Goal: Task Accomplishment & Management: Use online tool/utility

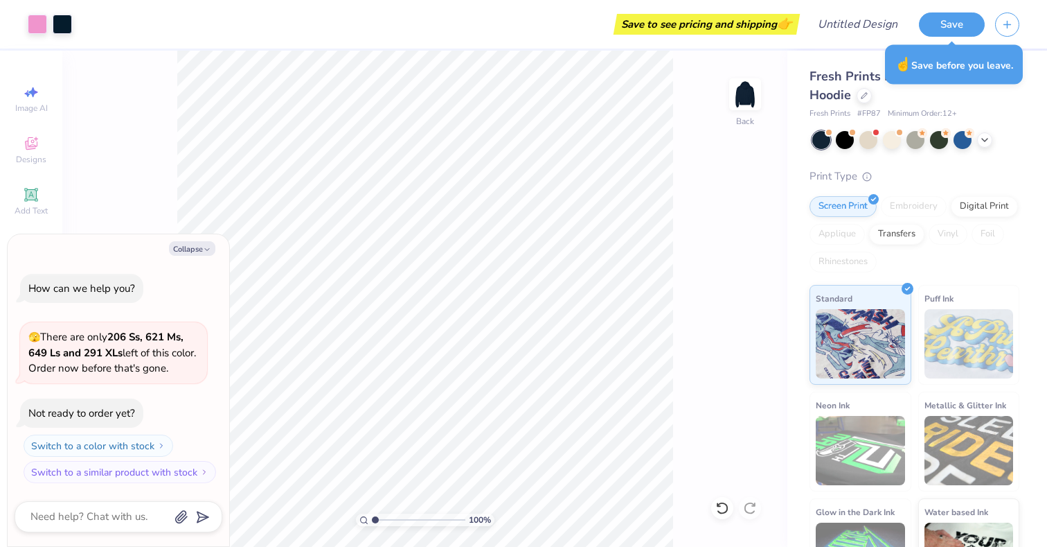
click at [73, 31] on div "Art colors Save to see pricing and shipping 👉 Design Title Save" at bounding box center [523, 24] width 1047 height 48
click at [60, 28] on div at bounding box center [62, 22] width 19 height 19
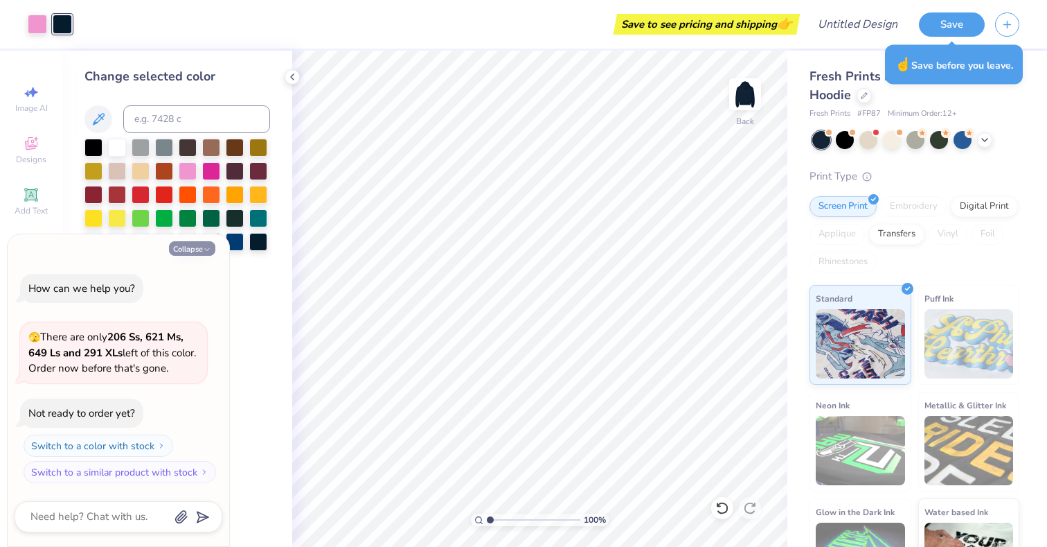
click at [211, 249] on icon "button" at bounding box center [207, 249] width 8 height 8
type textarea "x"
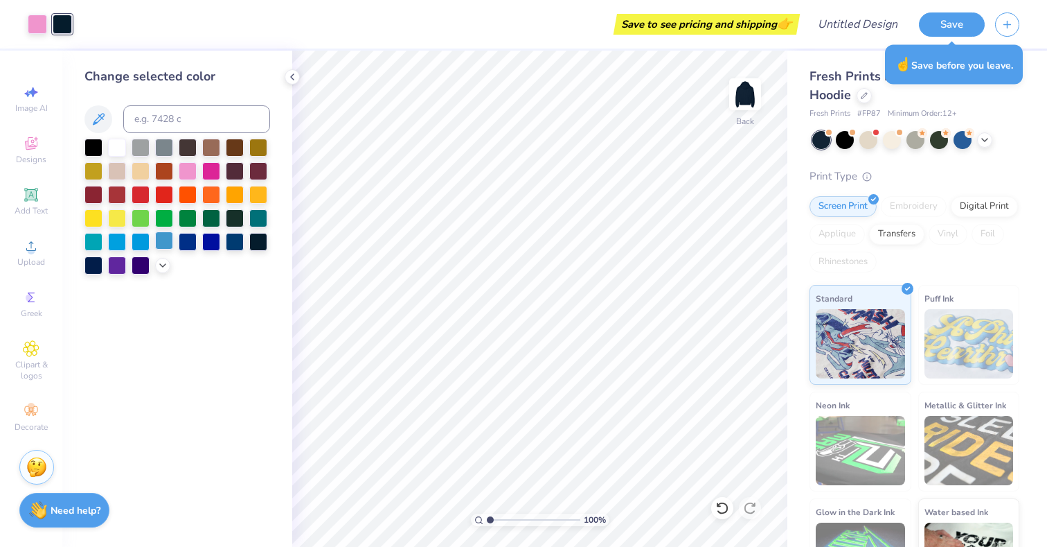
click at [163, 237] on div at bounding box center [164, 240] width 18 height 18
click at [39, 27] on div at bounding box center [37, 22] width 19 height 19
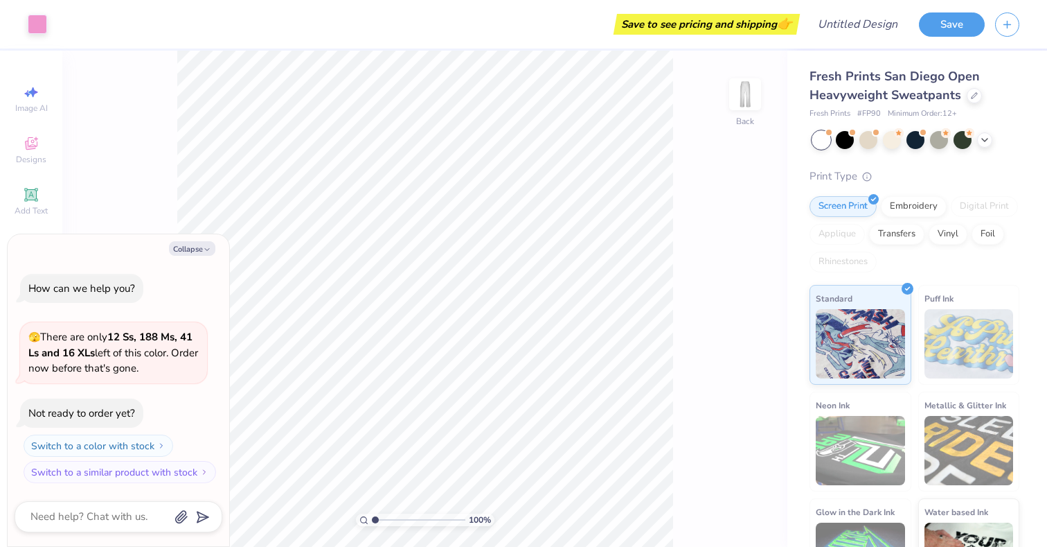
type textarea "x"
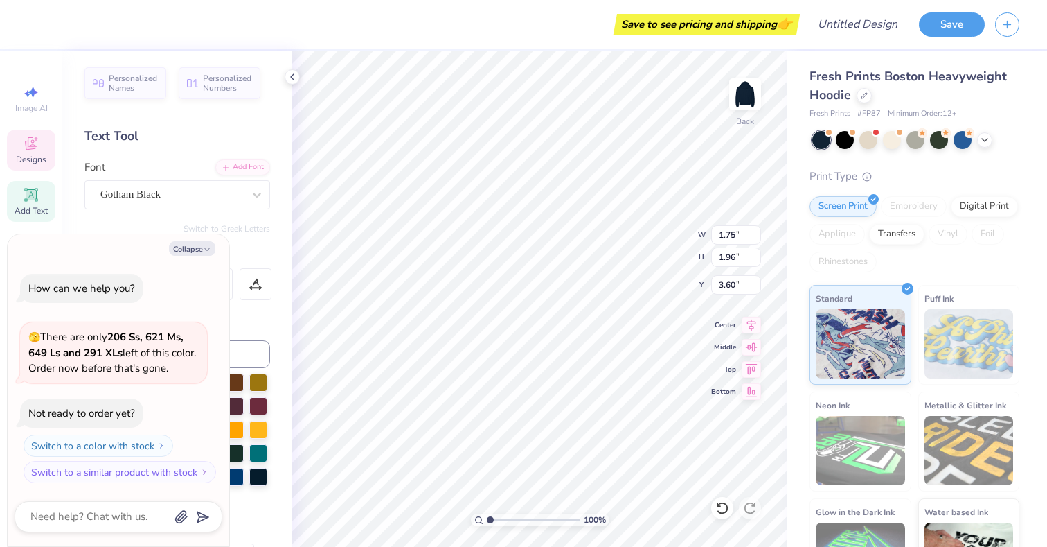
type textarea "x"
type input "1.65"
type input "3.50"
type textarea "x"
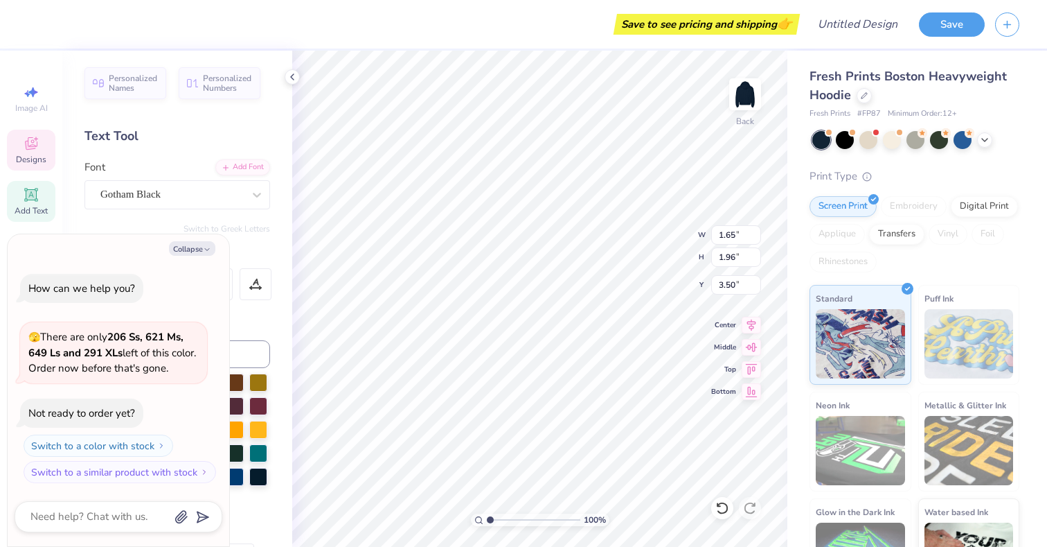
type textarea "B"
type textarea "x"
type input "1.75"
type input "3.60"
type textarea "x"
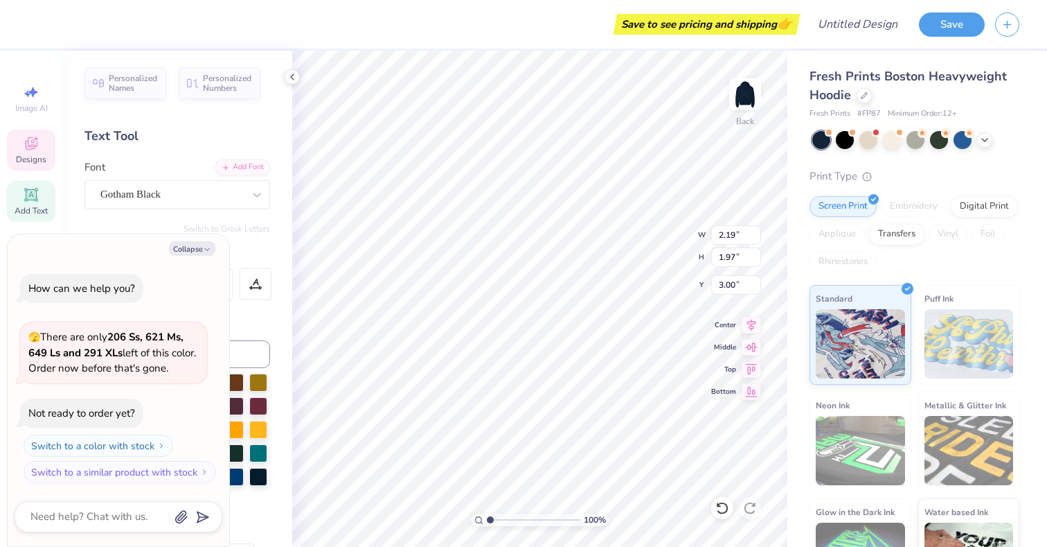
type input "2.51"
type textarea "x"
type textarea "Be"
type textarea "x"
type textarea "B"
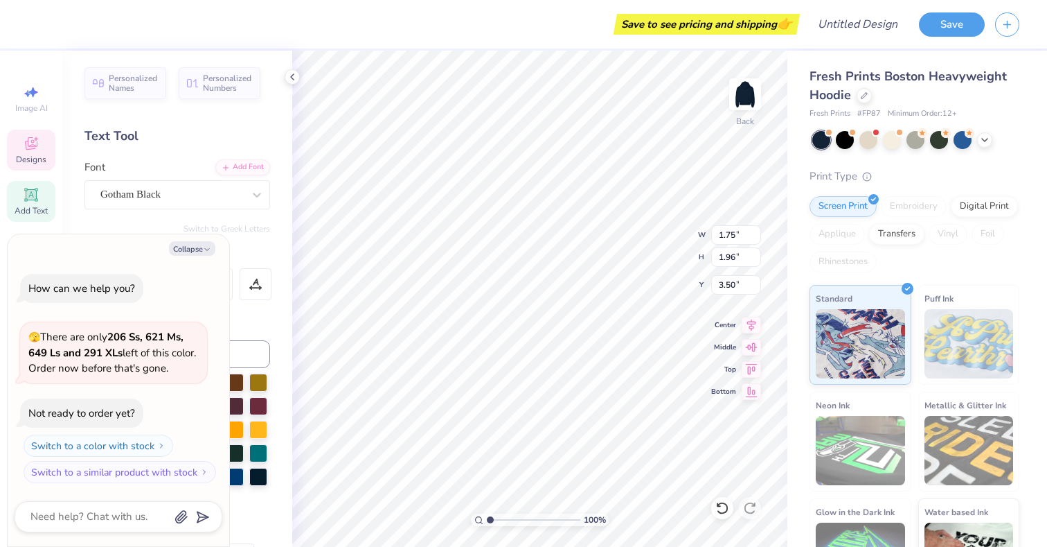
type textarea "x"
type textarea "BE"
type textarea "x"
type textarea "BEl"
type textarea "x"
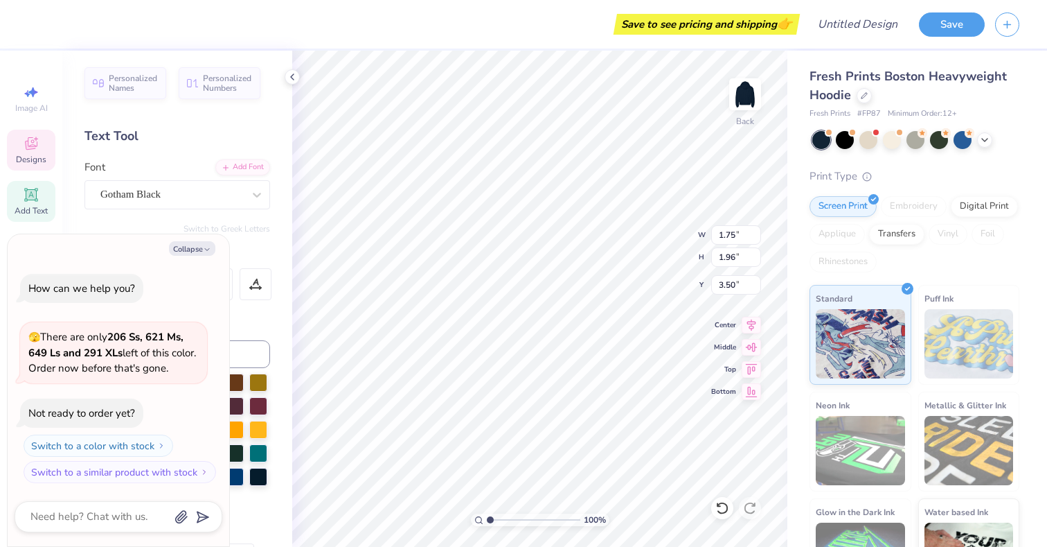
type textarea "BEll"
type textarea "x"
type textarea "BEl"
type textarea "x"
type textarea "BE"
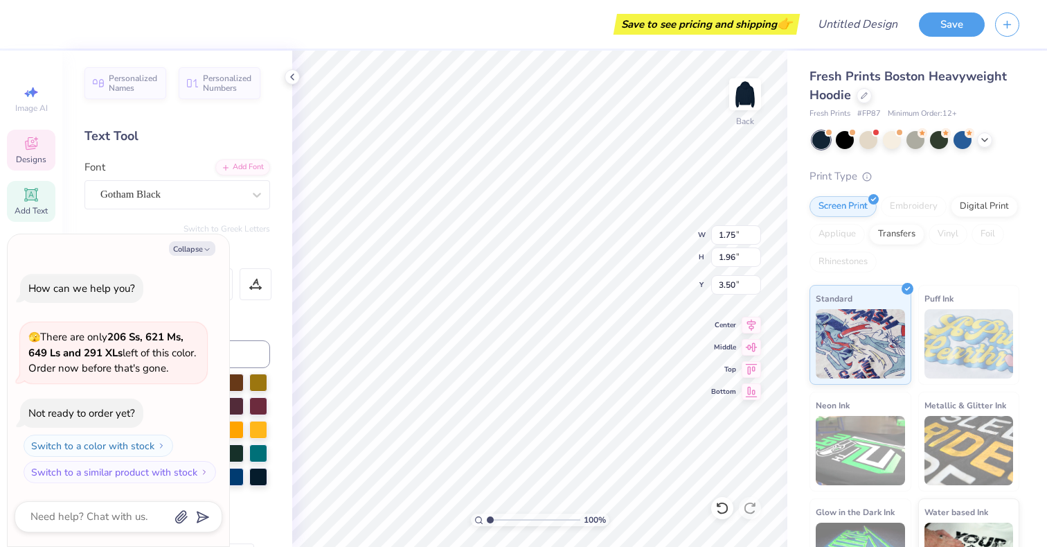
type textarea "x"
type textarea "BEL"
type textarea "x"
type textarea "BELL"
type textarea "x"
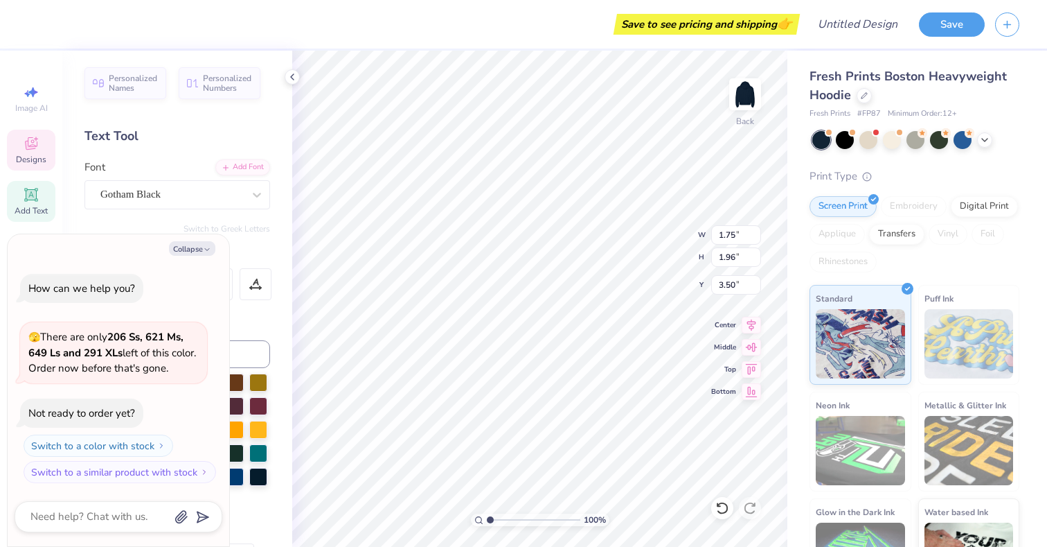
type textarea "BELLE"
type textarea "x"
type textarea "BELLE"
type textarea "x"
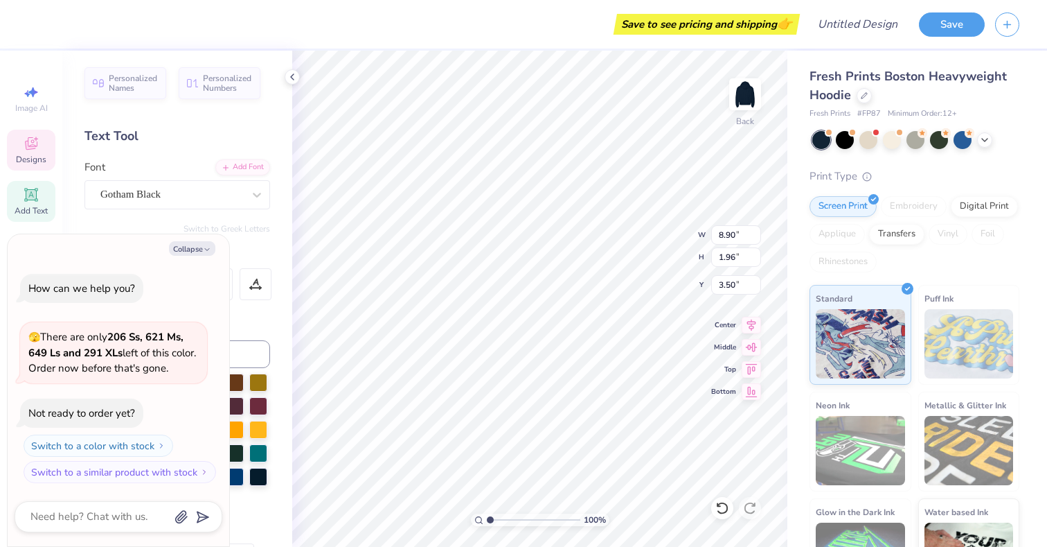
type input "3.00"
type textarea "x"
type input "1.78"
type input "6.22"
type textarea "x"
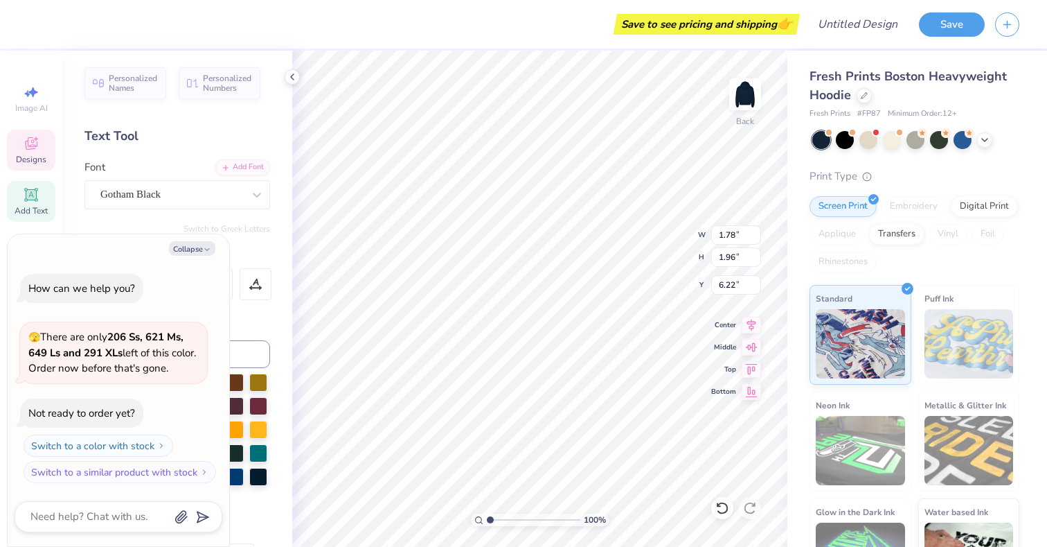
type input "6.17"
type textarea "x"
type input "0.55"
type input "5.73"
type textarea "x"
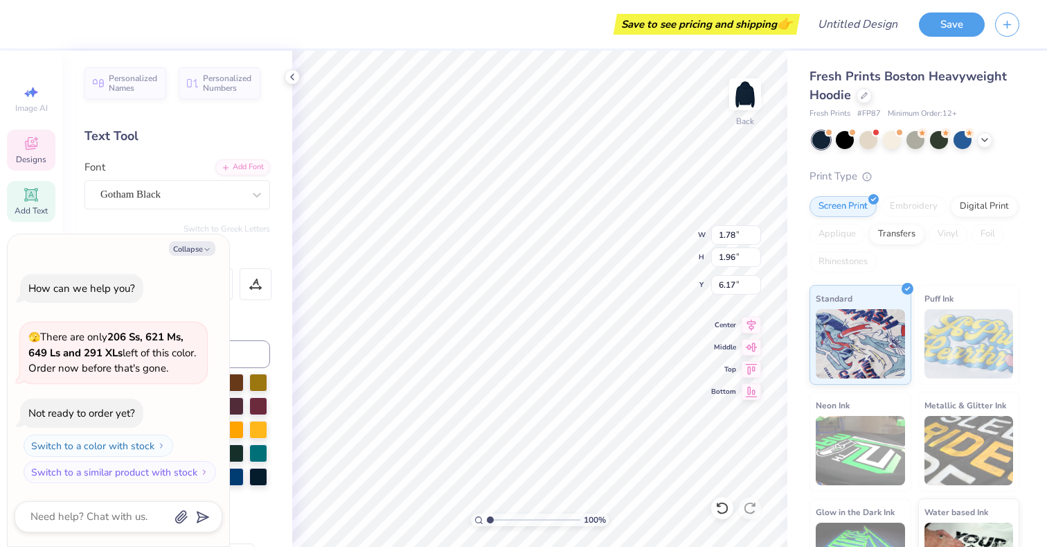
type input "1.65"
type input "6.02"
type textarea "x"
type textarea "T"
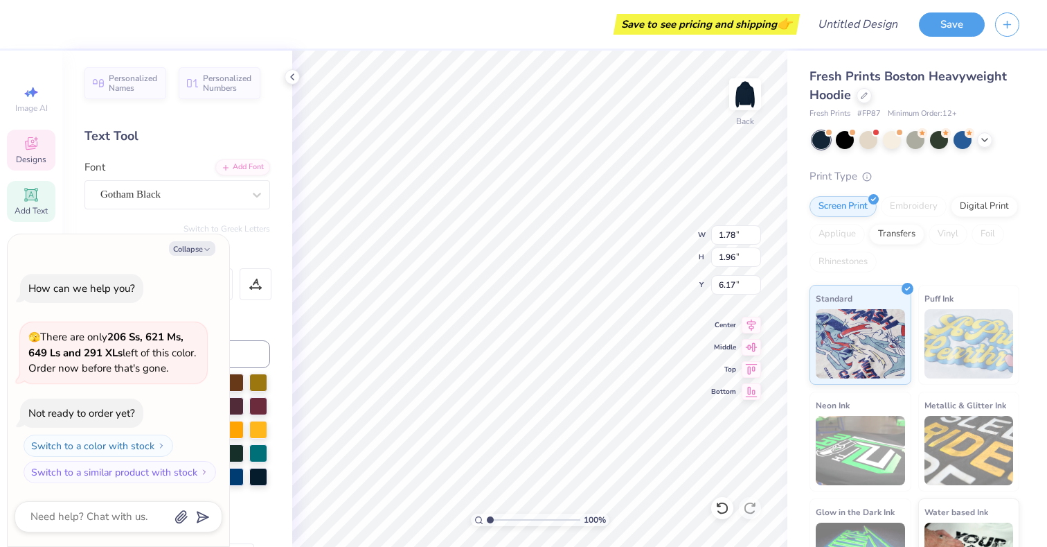
type textarea "x"
type textarea "To"
type textarea "x"
type textarea "Ton"
type textarea "x"
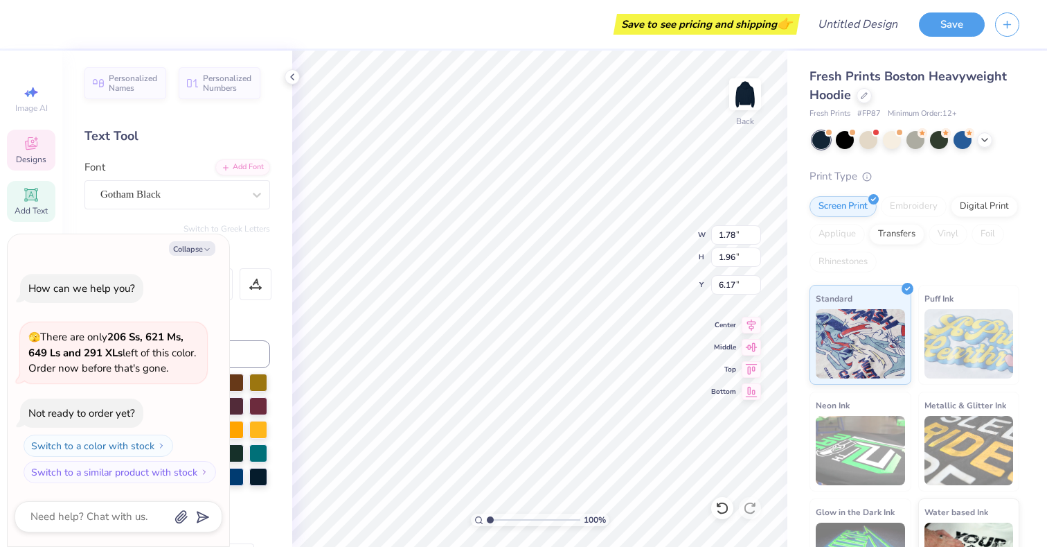
type textarea "Tone"
type textarea "x"
type textarea "Ton"
type textarea "x"
type textarea "To"
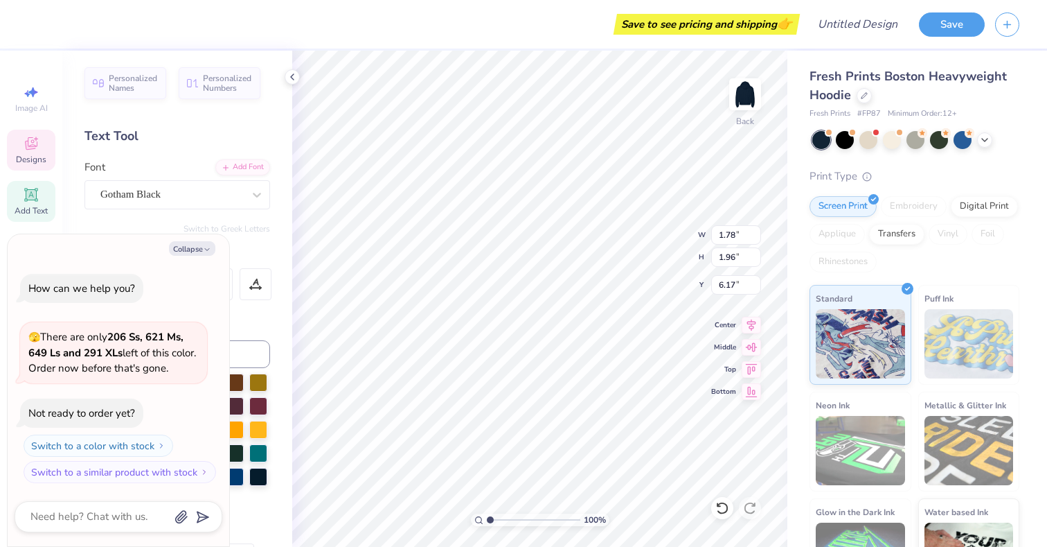
type textarea "x"
type textarea "T"
type textarea "x"
type textarea "TO"
type textarea "x"
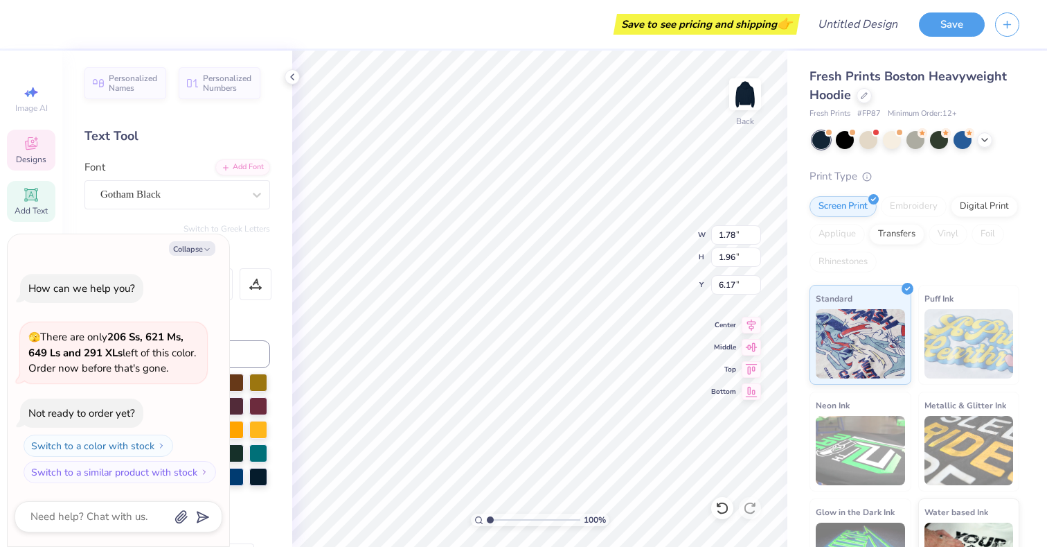
type textarea "TON"
type textarea "x"
type textarea "TONE"
type textarea "x"
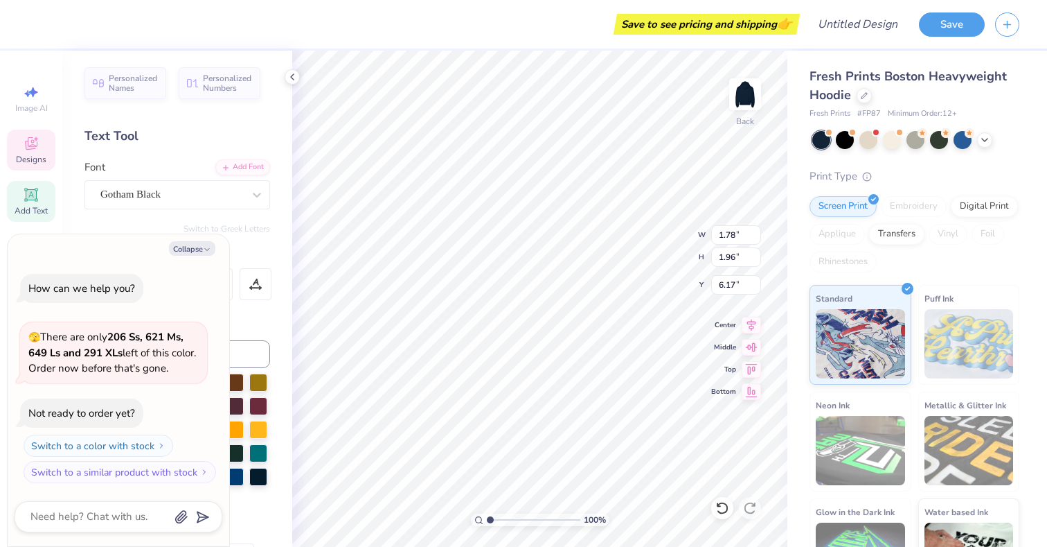
type textarea "TONEs"
type textarea "x"
type textarea "TONE"
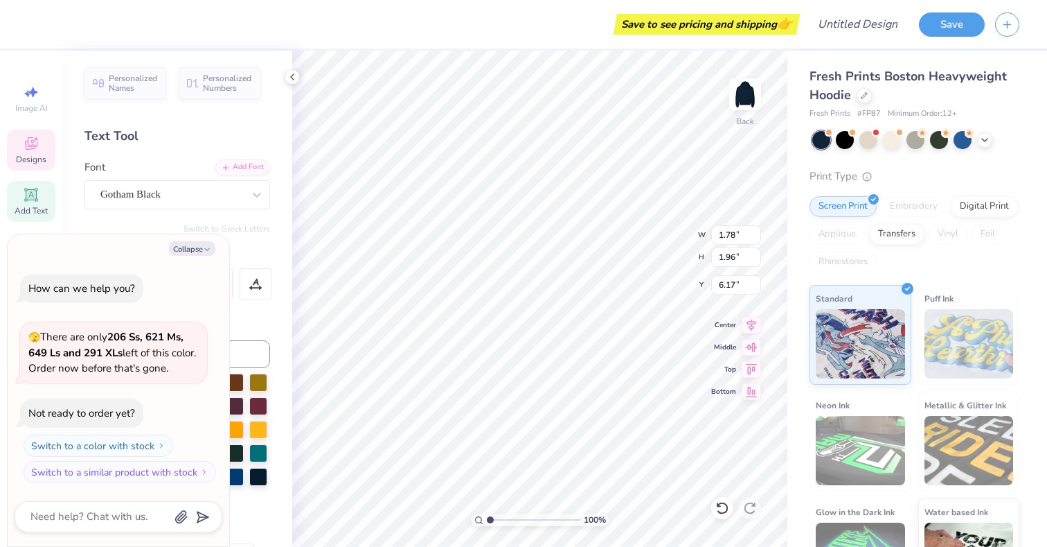
type textarea "x"
type textarea "TONES"
type textarea "x"
type input "4.07"
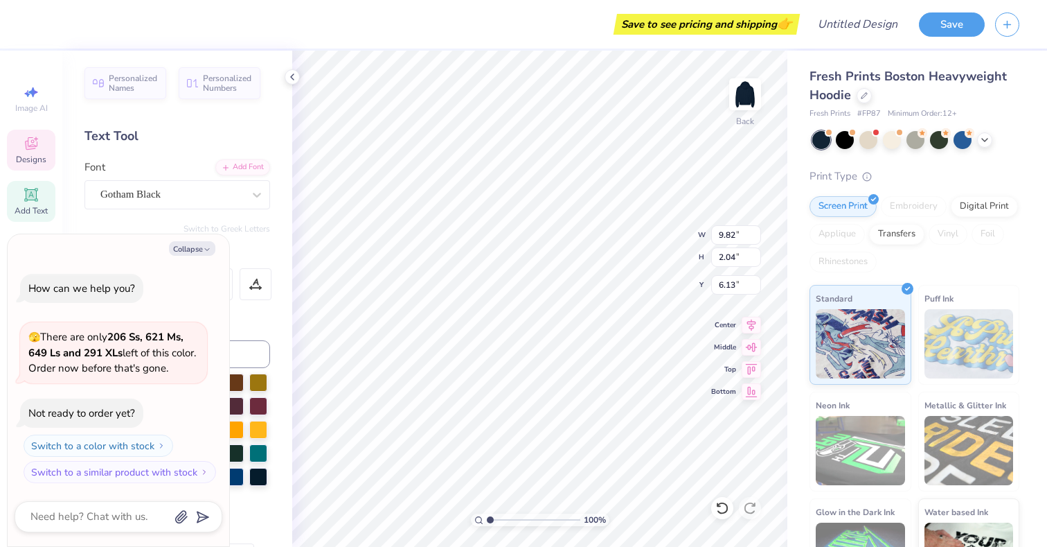
type input "3.87"
type input "4.69"
type textarea "x"
type input "4.82"
type textarea "x"
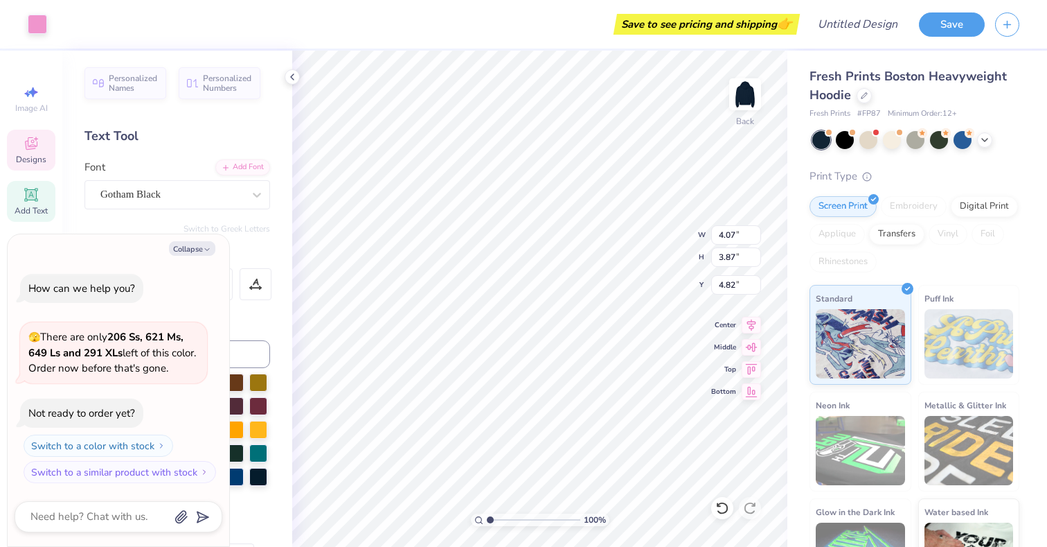
type input "1.85"
type input "0.59"
type input "6.56"
type textarea "x"
type input "6.75"
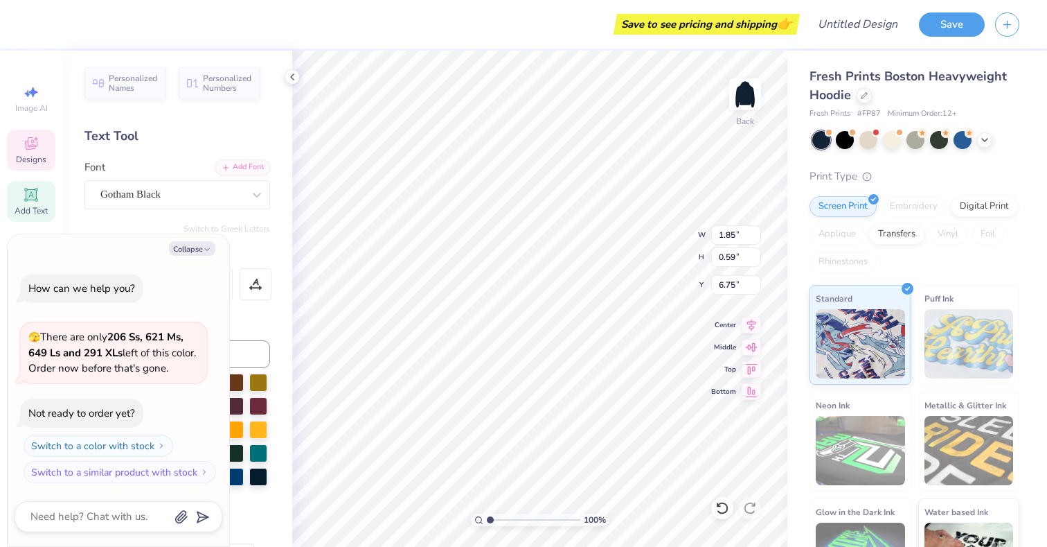
type textarea "x"
type input "9.82"
type input "2.04"
type input "6.13"
type textarea "x"
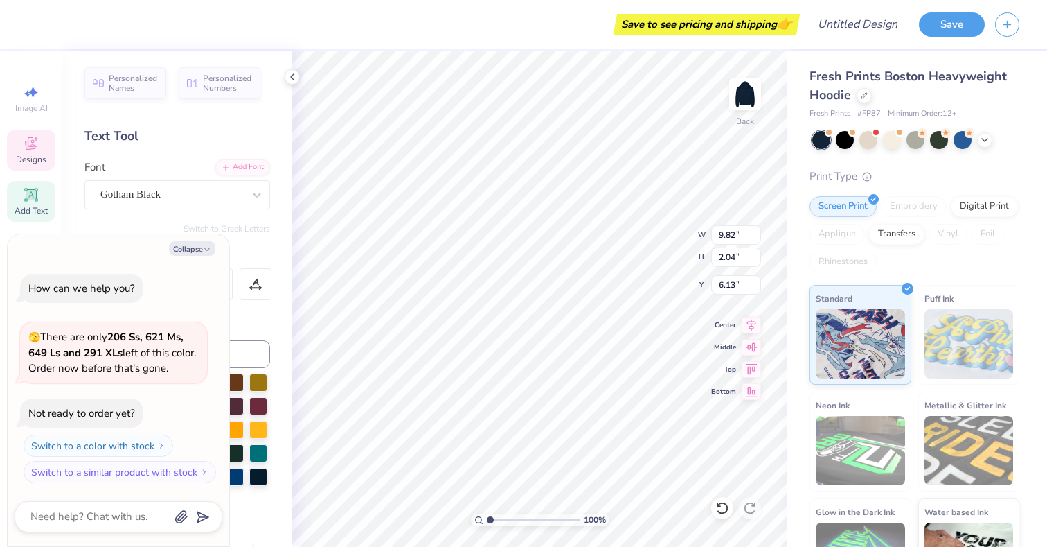
type input "6.03"
type textarea "x"
type input "1.85"
type input "0.59"
type input "6.75"
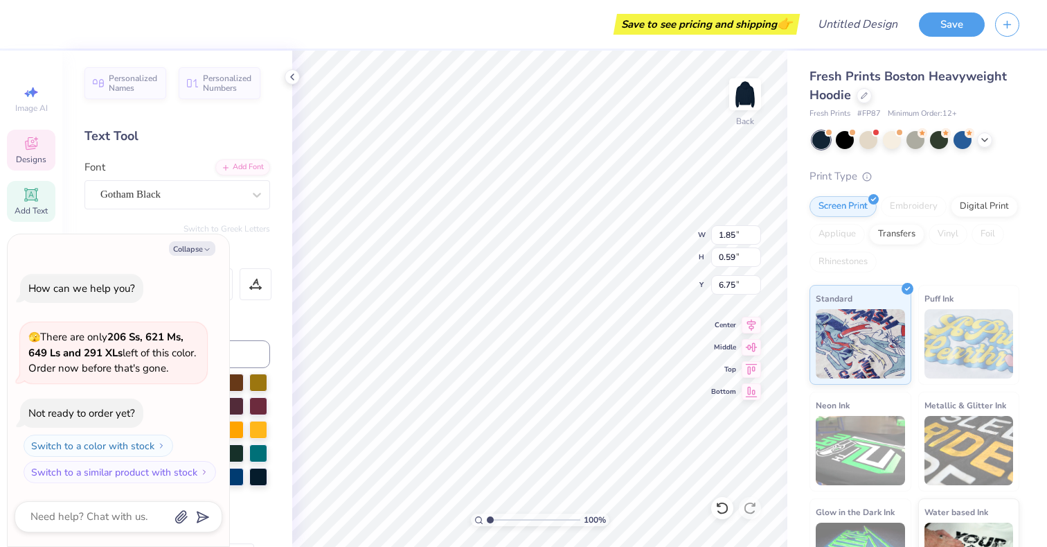
type textarea "x"
type textarea "2"
type textarea "x"
type textarea "20"
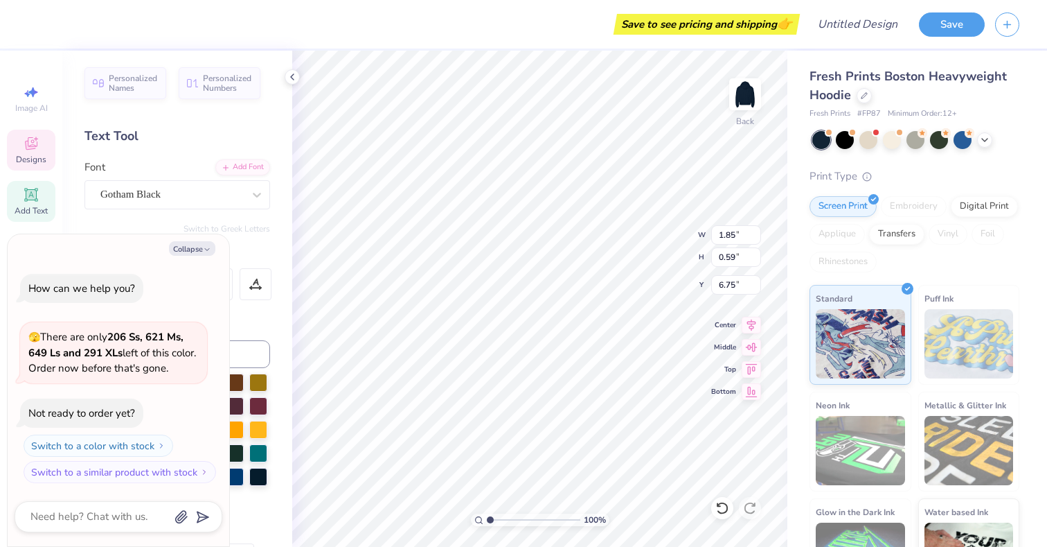
type textarea "x"
type textarea "201"
type textarea "x"
type textarea "2013"
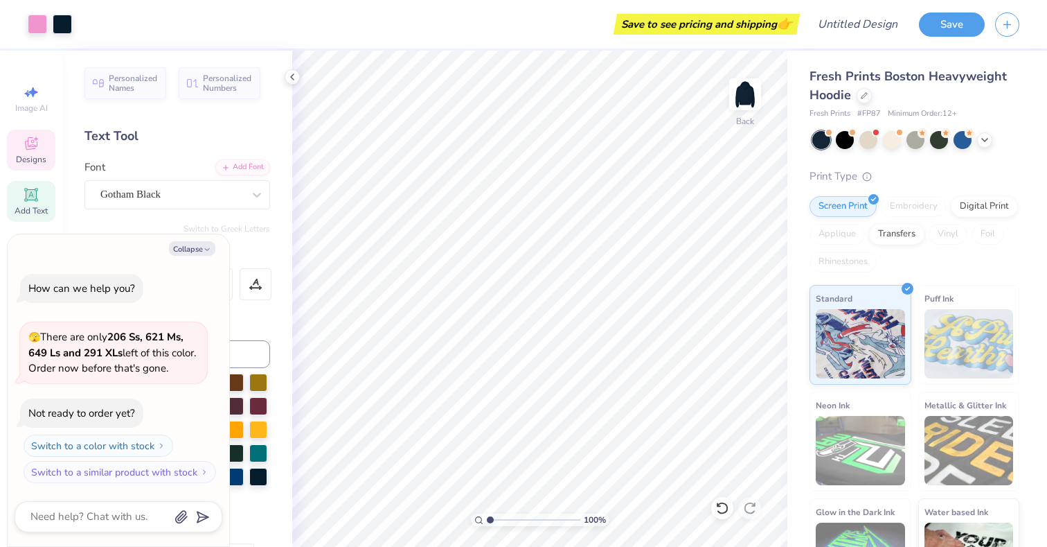
click at [25, 151] on icon at bounding box center [31, 143] width 17 height 17
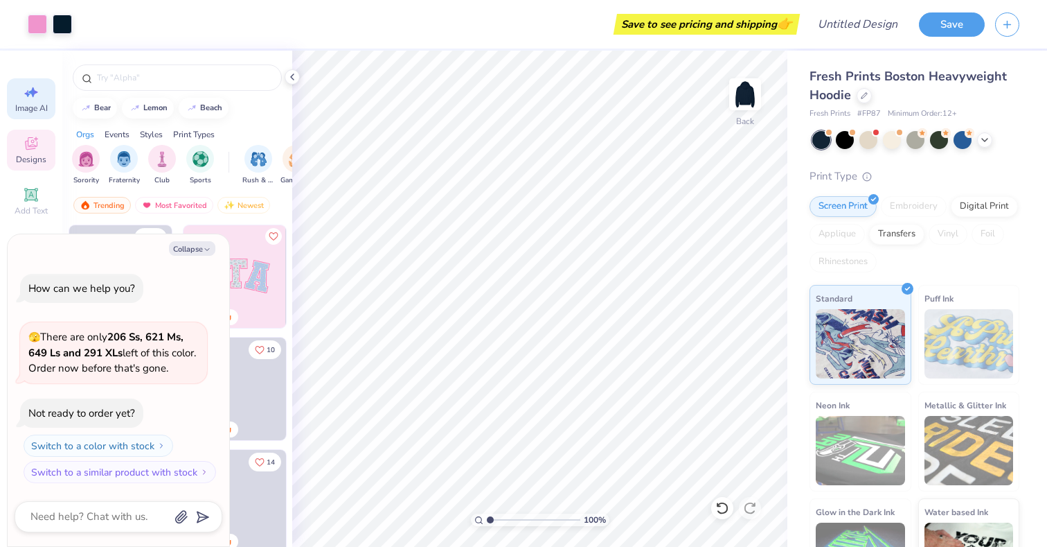
click at [30, 103] on span "Image AI" at bounding box center [31, 108] width 33 height 11
type textarea "x"
select select "4"
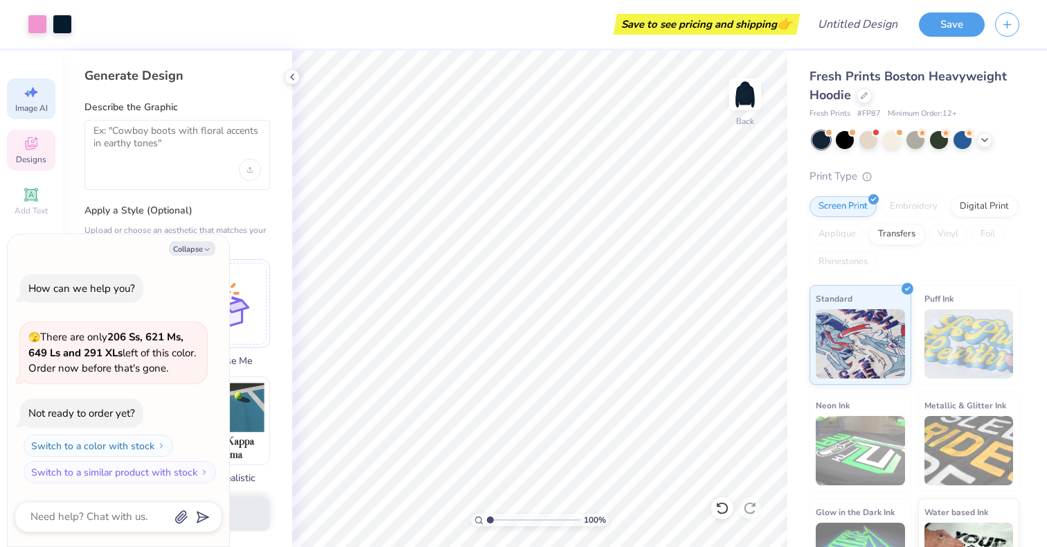
click at [31, 146] on icon at bounding box center [31, 143] width 17 height 17
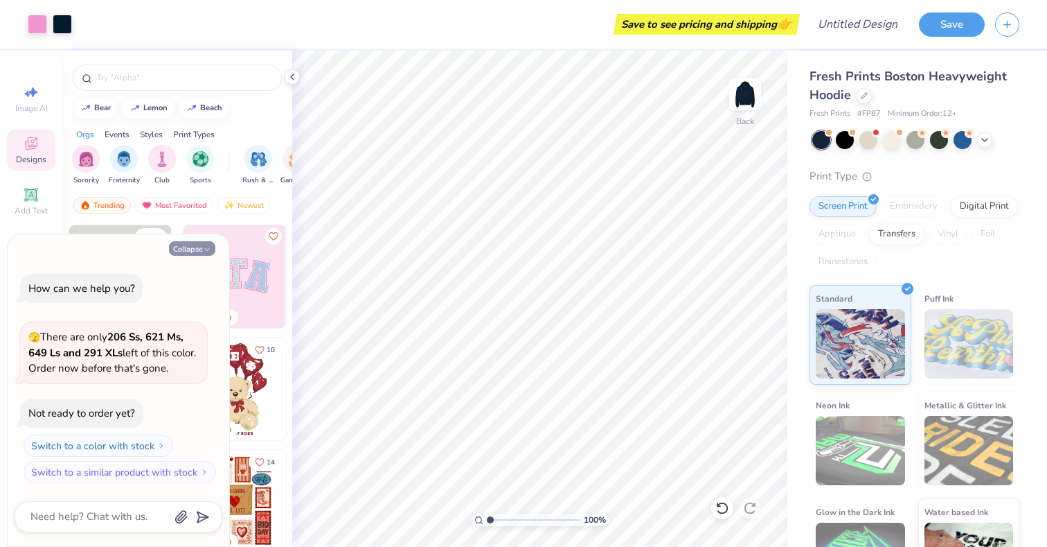
click at [192, 248] on button "Collapse" at bounding box center [192, 248] width 46 height 15
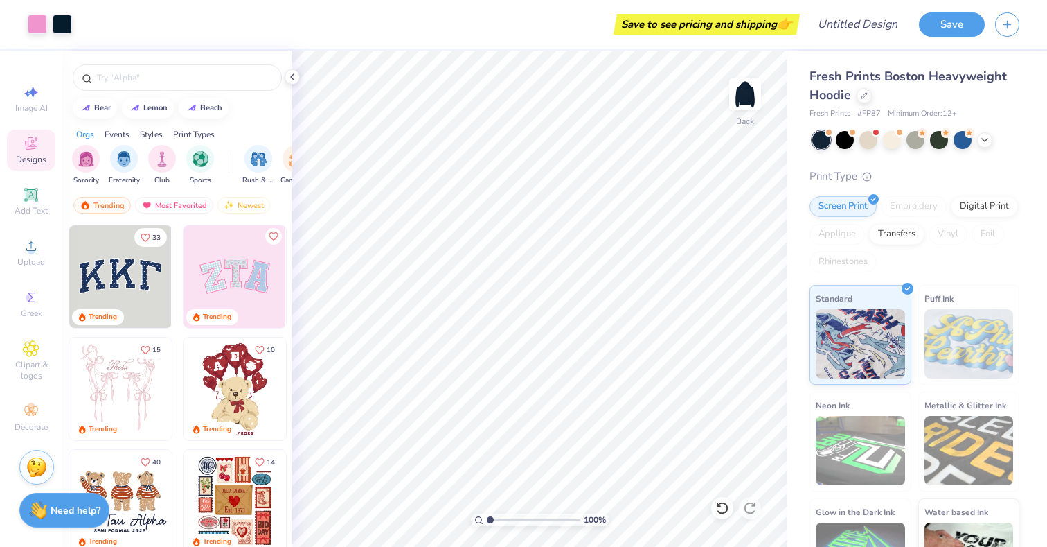
click at [272, 287] on img at bounding box center [235, 276] width 103 height 103
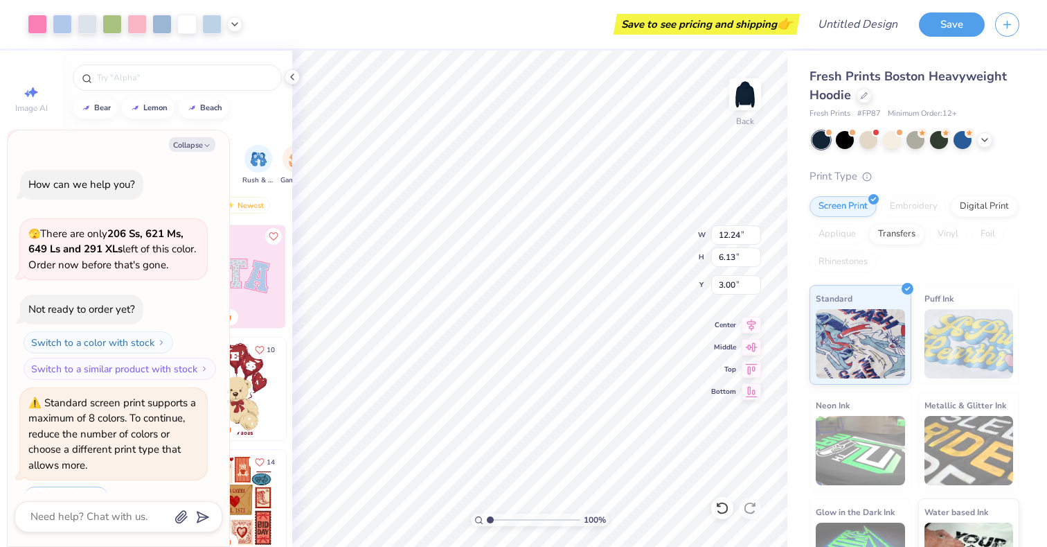
scroll to position [34, 0]
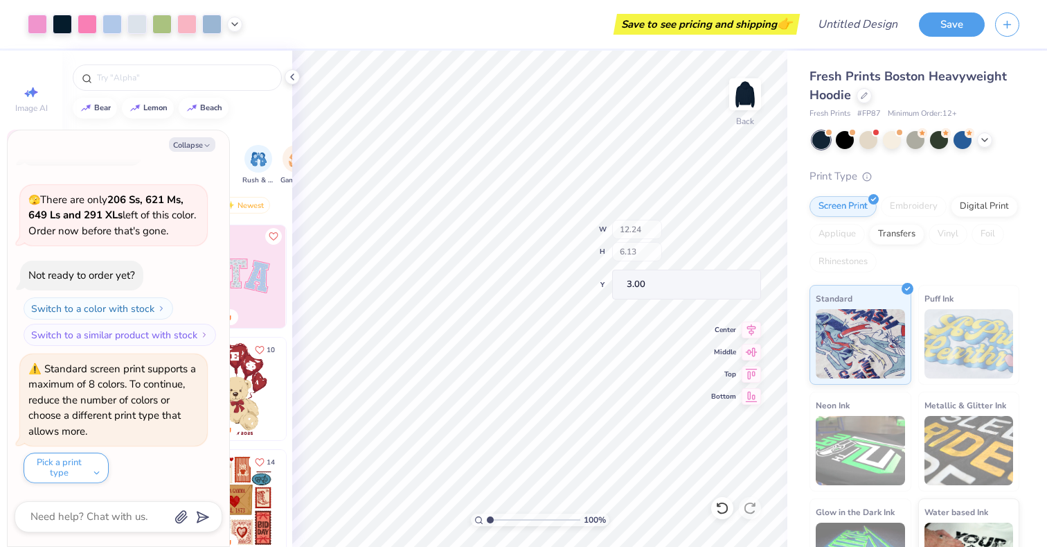
type textarea "x"
type input "9.82"
type input "2.04"
type input "6.03"
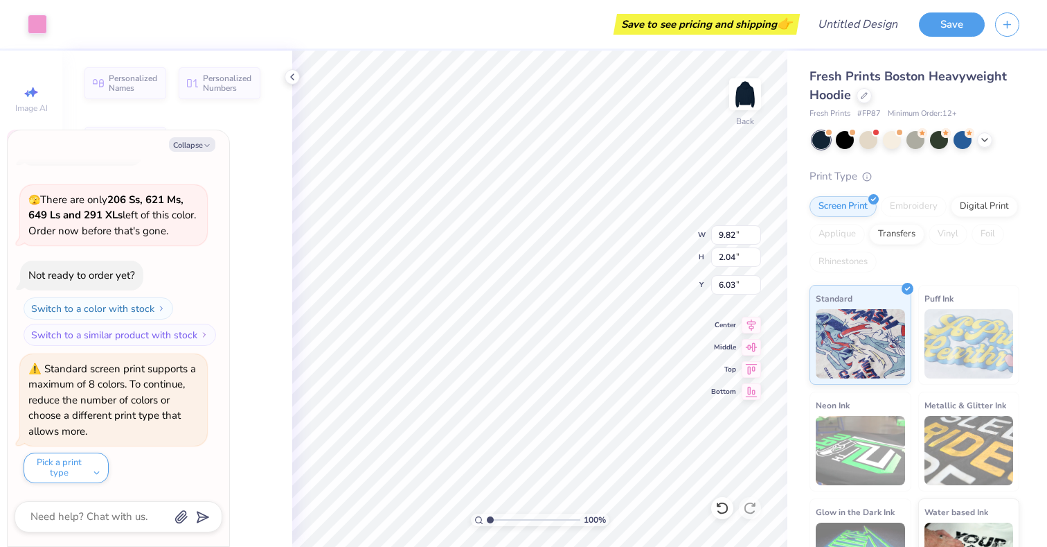
type textarea "x"
type input "6.05"
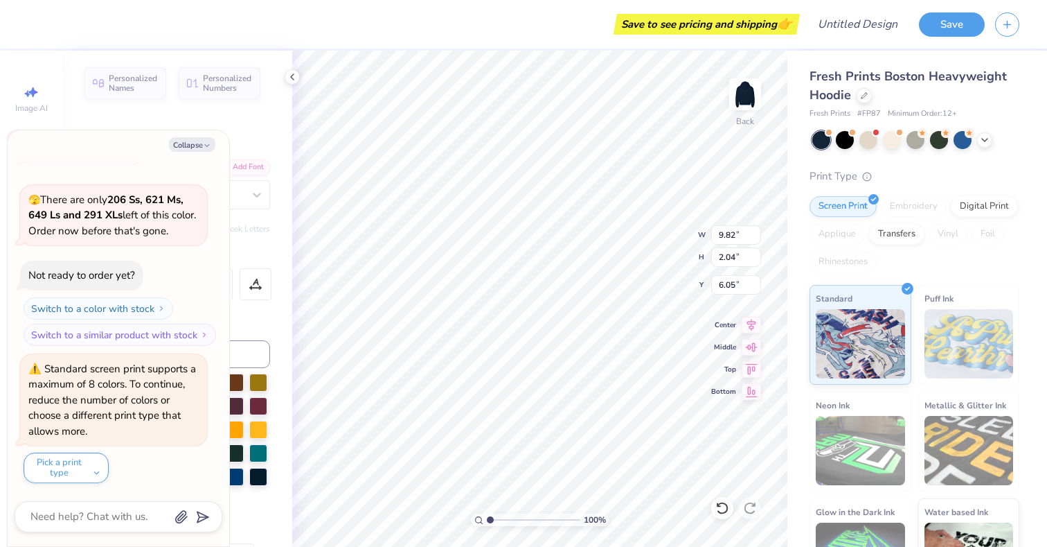
type textarea "x"
type input "12.24"
type input "6.13"
type input "3.00"
type input "3.84"
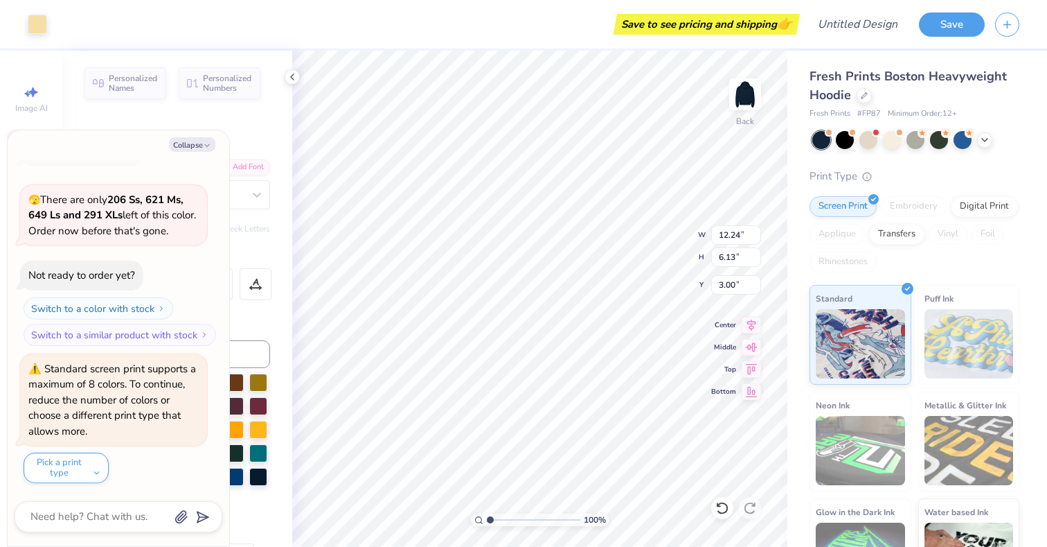
type input "5.35"
type input "3.47"
type textarea "x"
type input "3.38"
type textarea "x"
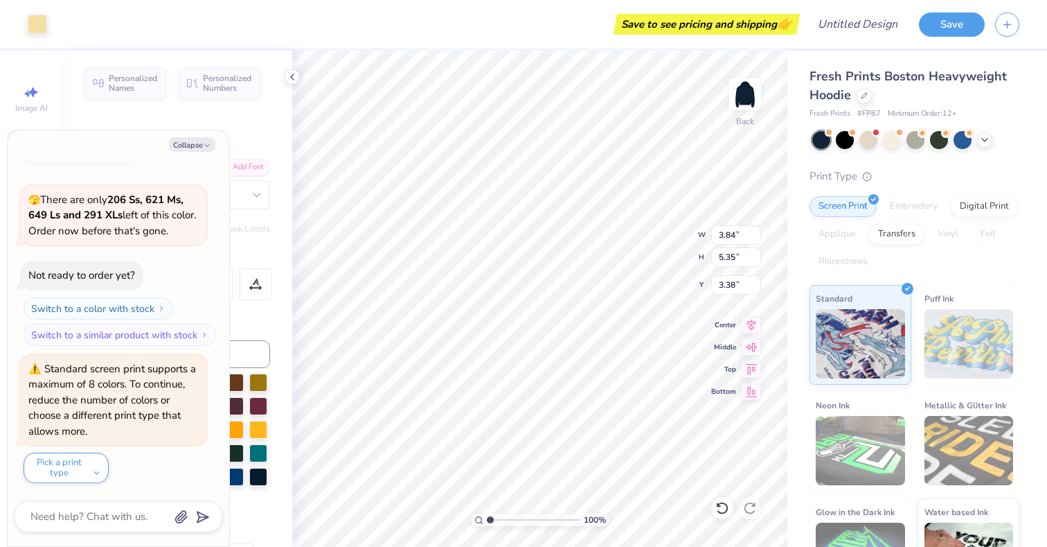
type input "4.14"
type input "5.43"
type input "3.44"
type textarea "x"
type input "12.02"
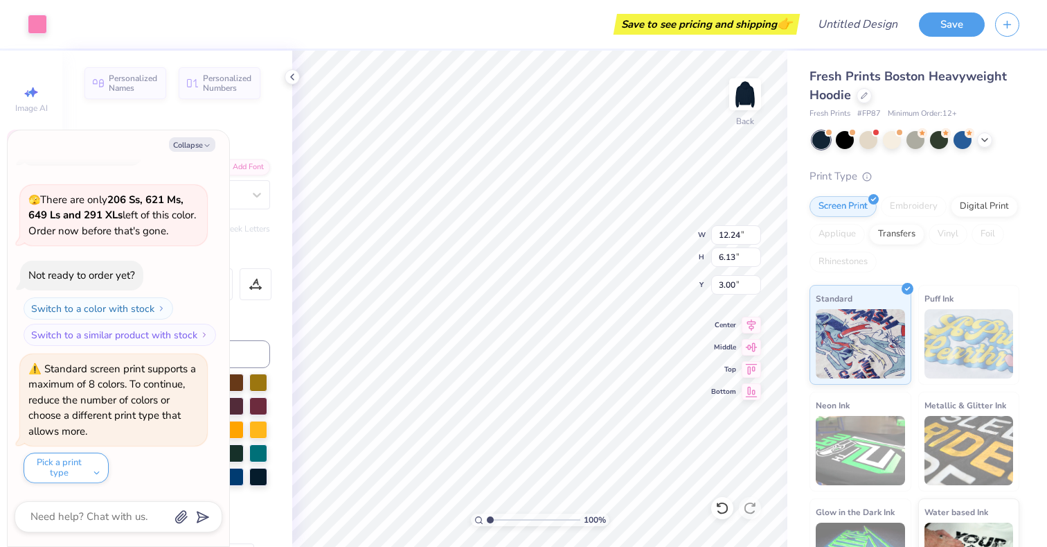
type input "5.93"
type input "3.09"
type textarea "x"
type input "3.00"
type textarea "x"
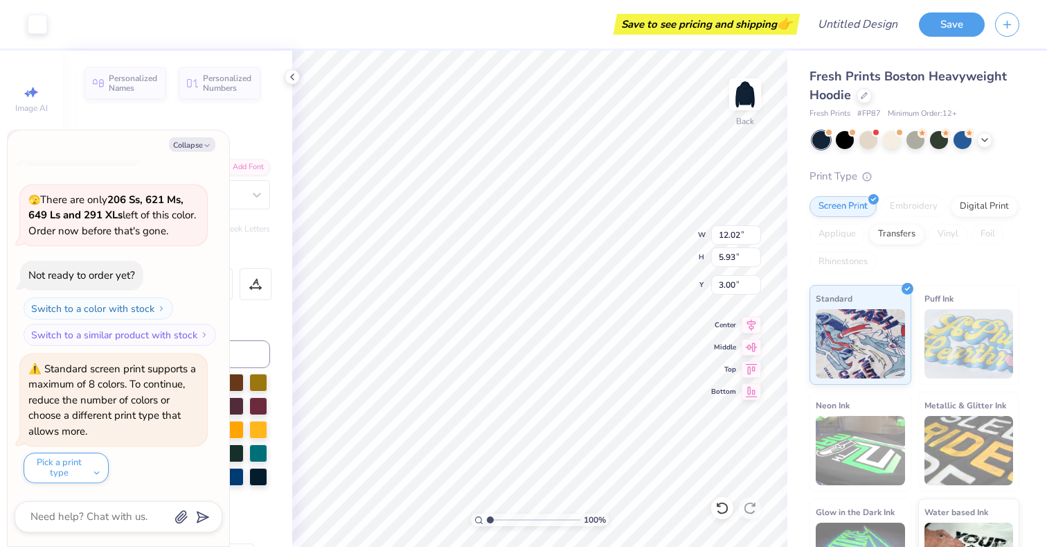
type input "4.44"
type input "5.54"
type input "3.40"
type textarea "x"
type input "12.24"
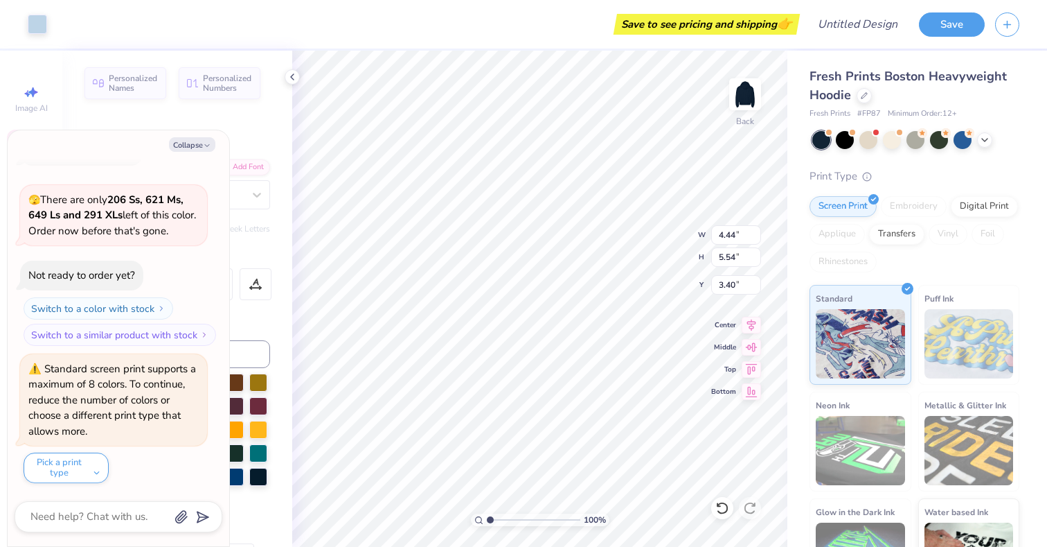
type input "6.13"
type input "3.00"
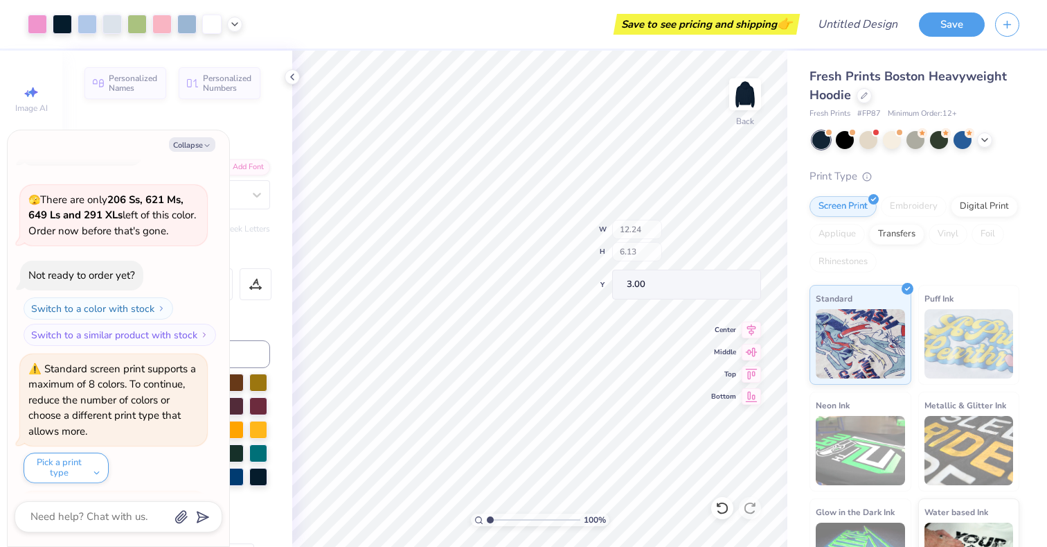
scroll to position [171, 0]
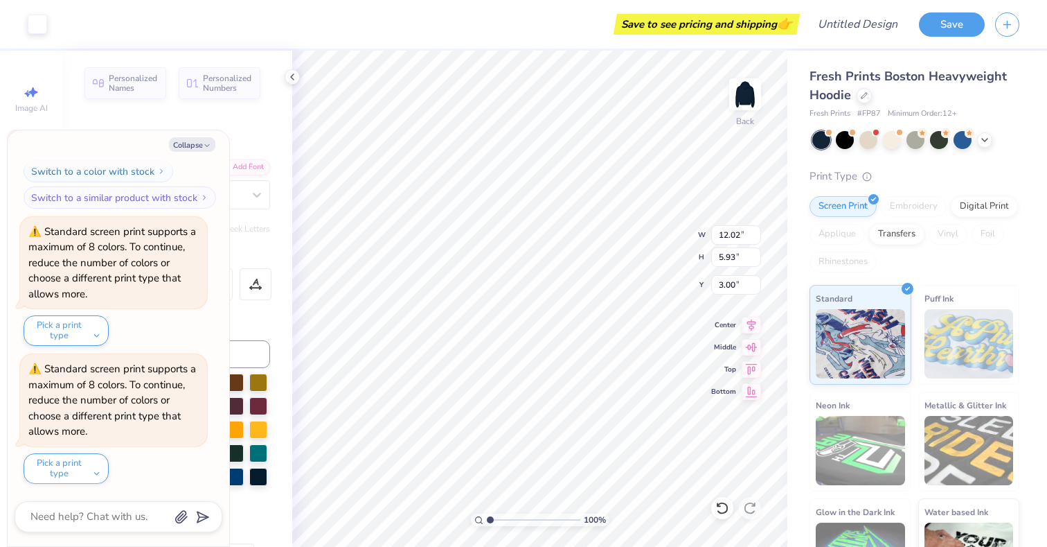
type textarea "x"
type input "9.82"
type input "2.04"
type input "6.05"
type textarea "x"
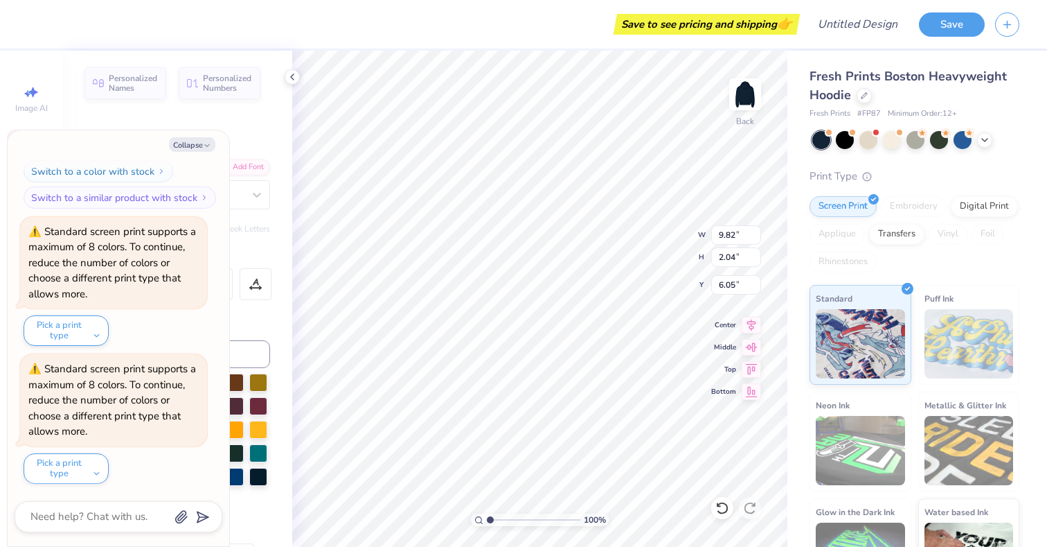
type input "4.44"
type input "5.54"
type input "3.40"
type textarea "x"
type input "3.39"
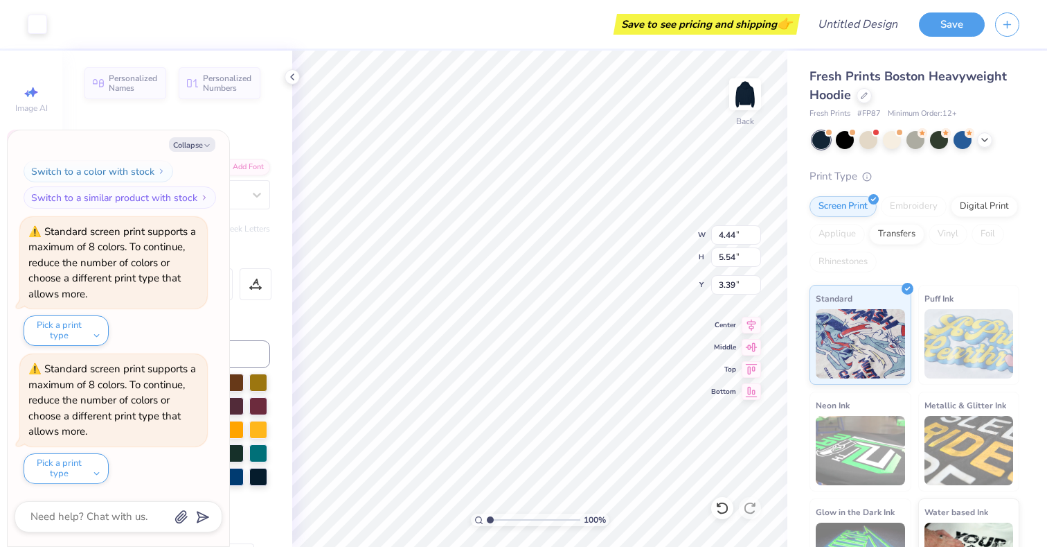
type textarea "x"
type input "12.02"
type input "5.93"
type input "3.00"
type textarea "x"
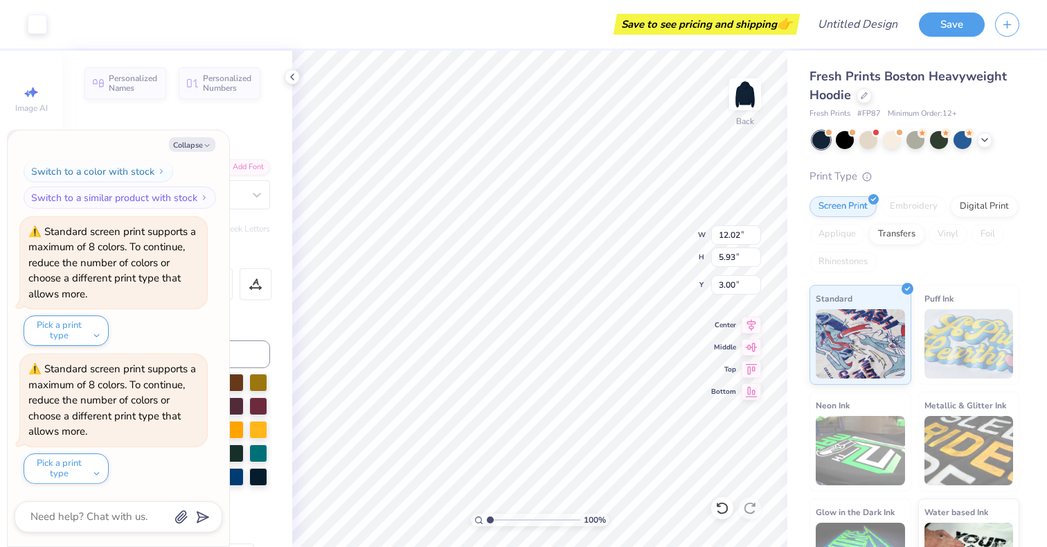
type input "4.44"
type input "5.54"
type input "3.40"
type textarea "x"
type input "3.39"
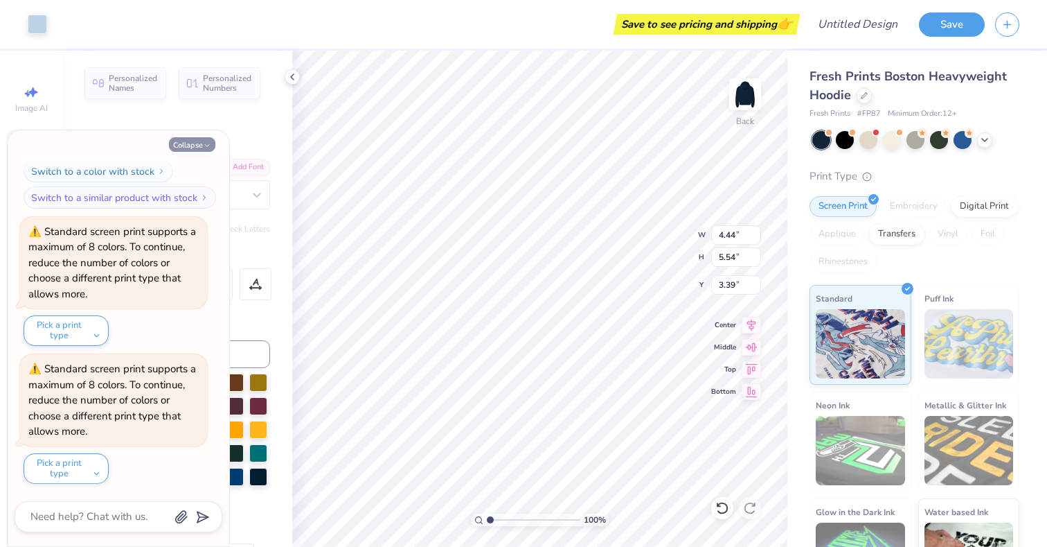
click at [181, 140] on button "Collapse" at bounding box center [192, 144] width 46 height 15
type textarea "x"
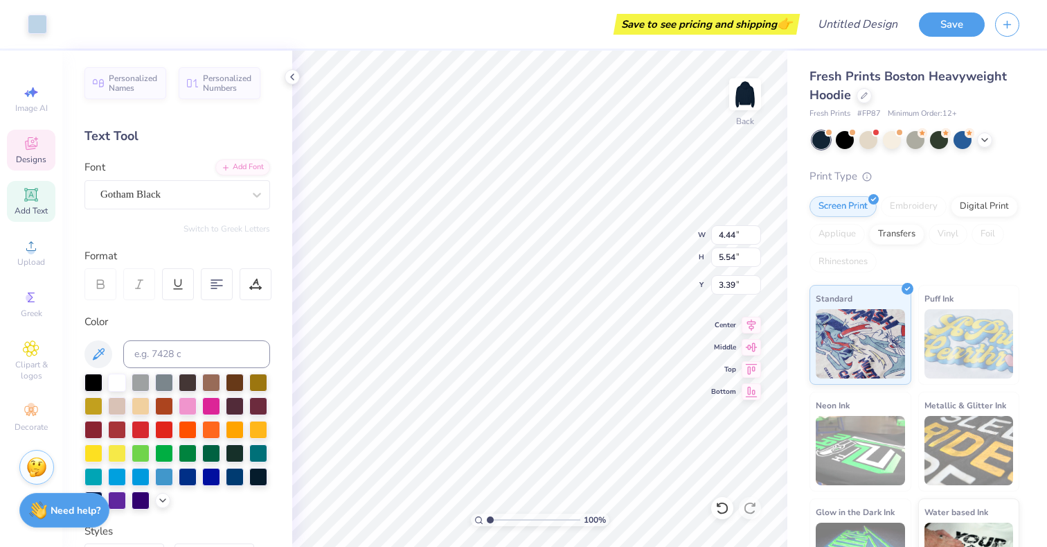
type input "12.02"
type input "5.93"
type input "3.00"
type input "4.14"
type input "5.43"
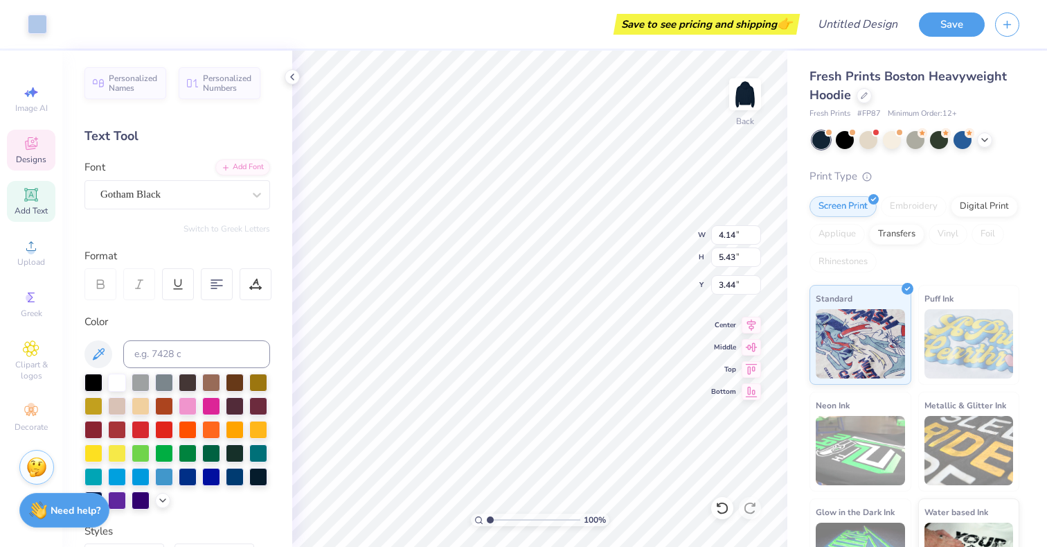
type input "7.05"
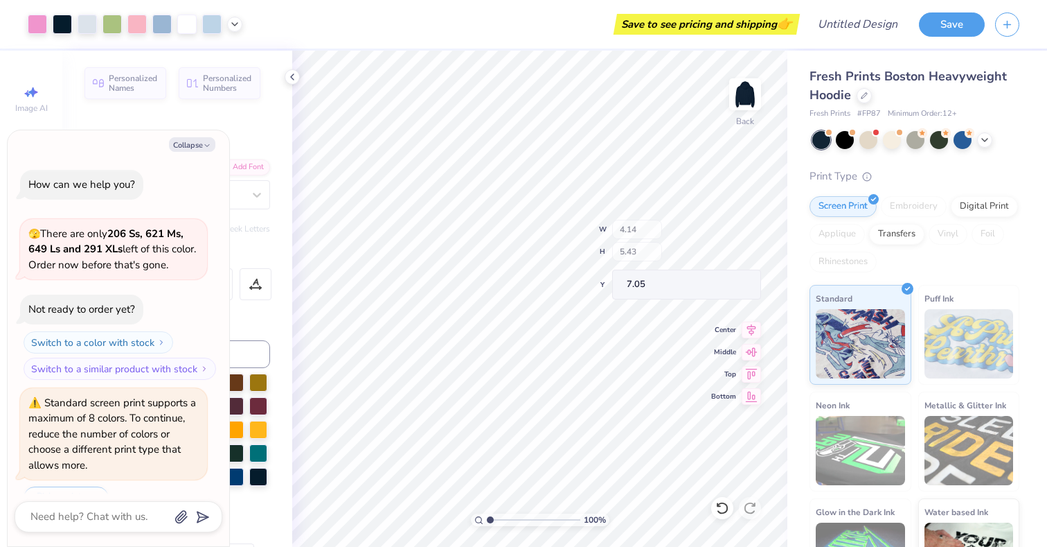
scroll to position [309, 0]
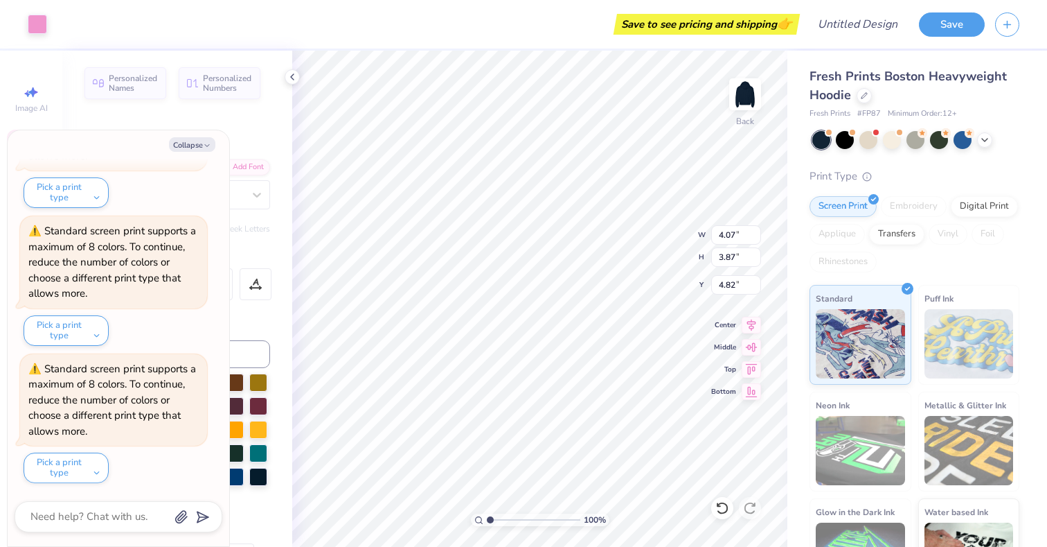
type textarea "x"
type input "8.90"
type input "1.96"
type input "3.00"
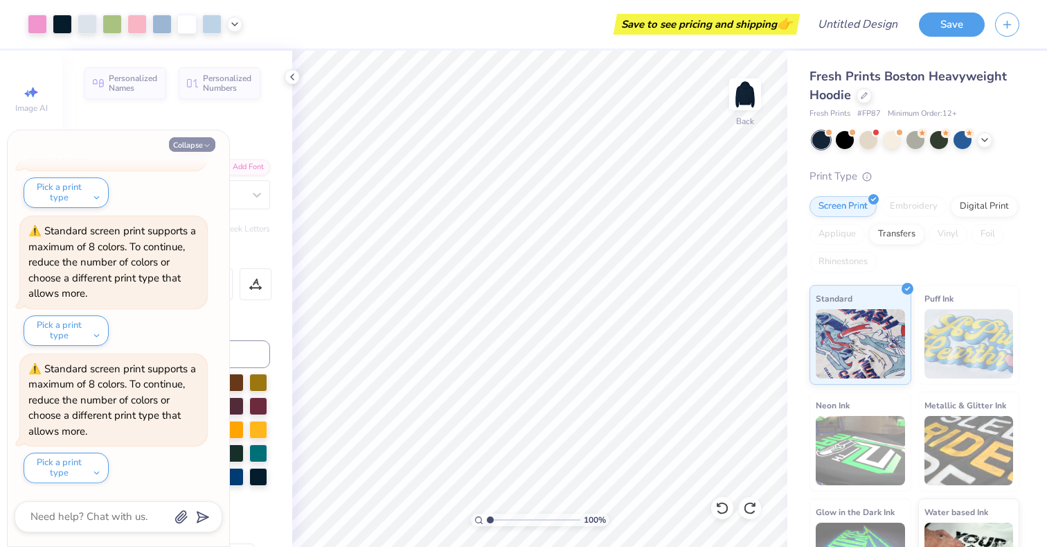
click at [197, 143] on button "Collapse" at bounding box center [192, 144] width 46 height 15
type textarea "x"
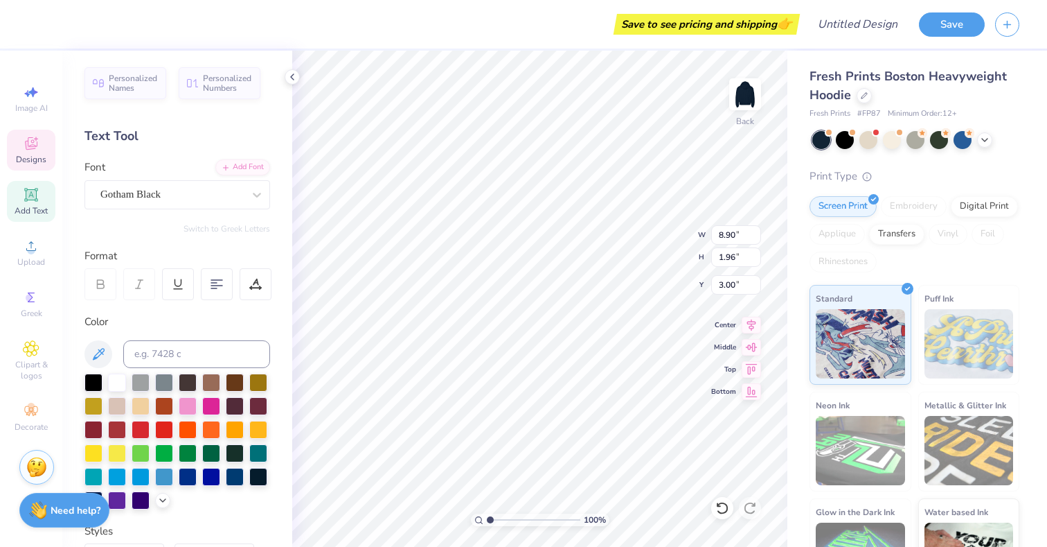
type input "3.75"
type input "4.88"
type input "3.16"
type input "4.07"
type input "3.87"
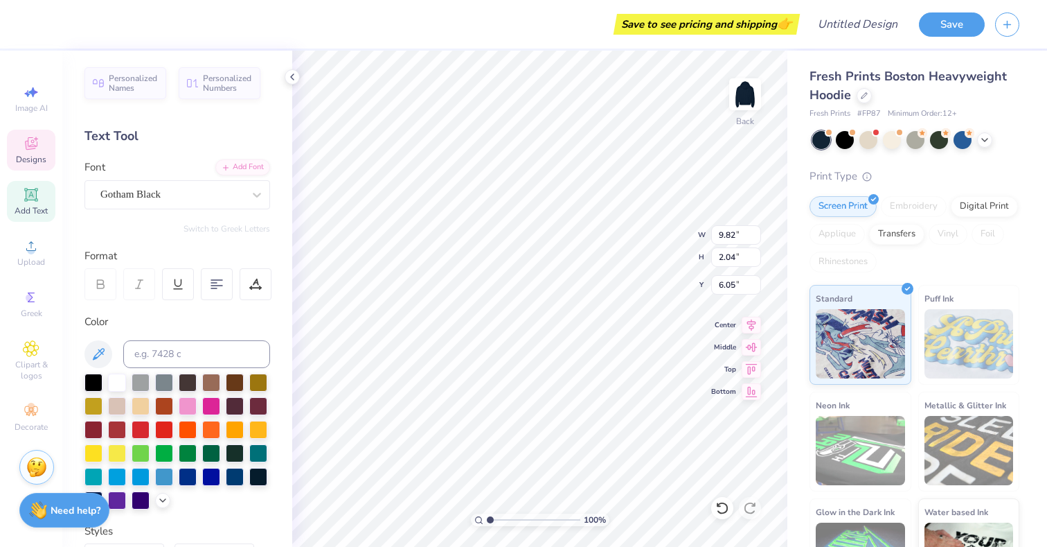
type input "4.82"
click at [25, 132] on div "Designs" at bounding box center [31, 150] width 48 height 41
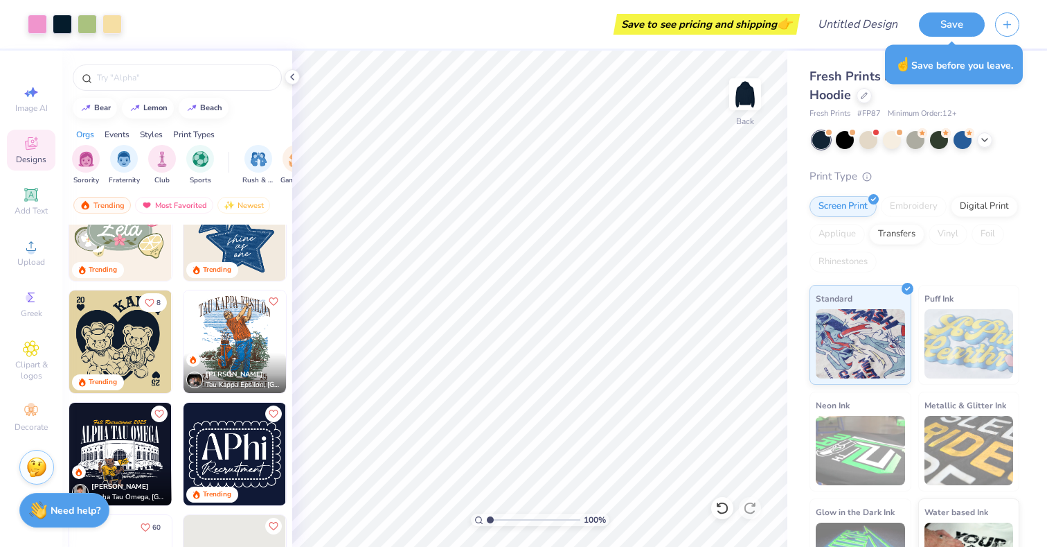
scroll to position [941, 0]
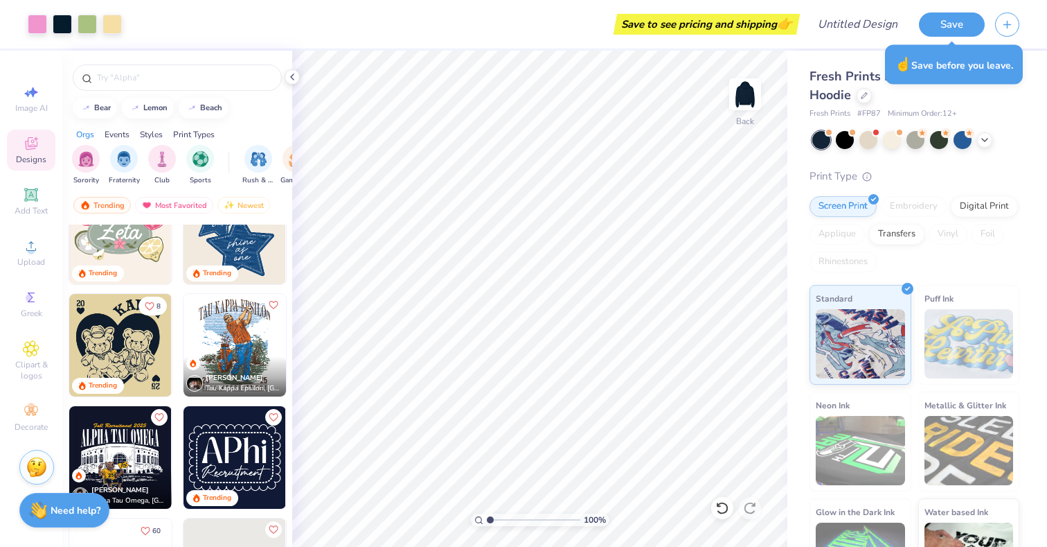
click at [254, 251] on img at bounding box center [235, 232] width 103 height 103
type input "1.88"
type input "0.59"
type input "6.75"
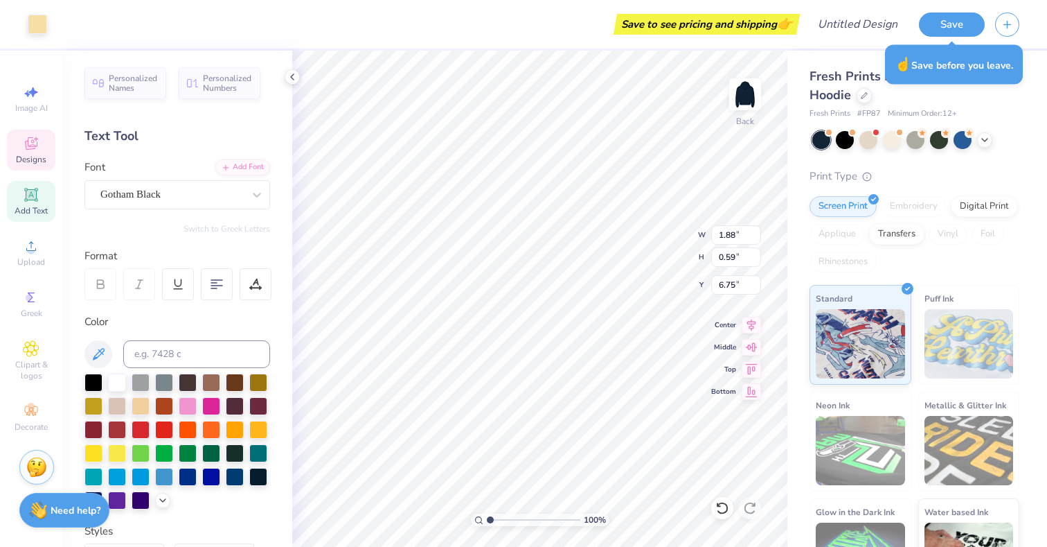
type input "3.84"
type input "5.35"
type input "3.38"
type input "8.53"
type input "9.96"
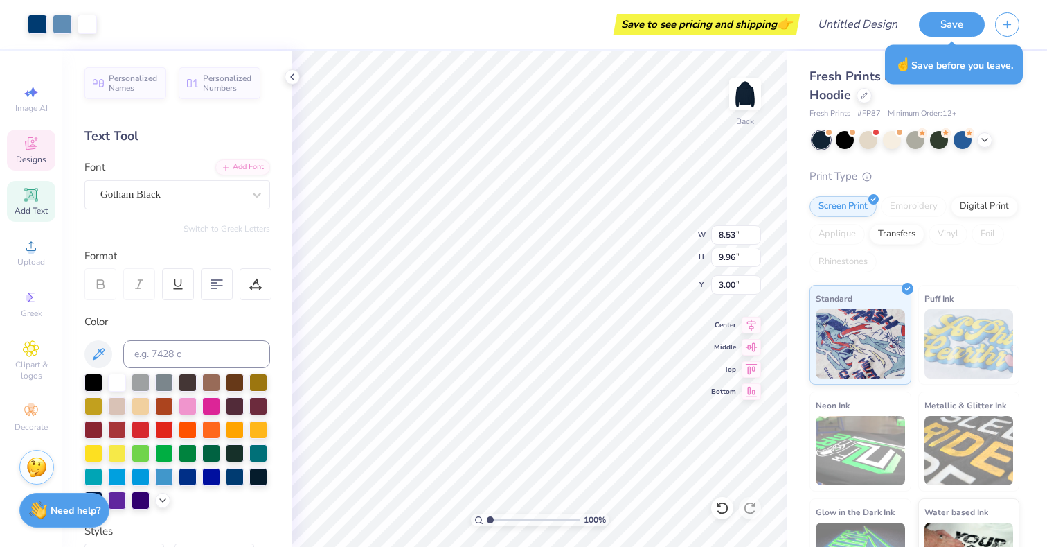
type input "3.00"
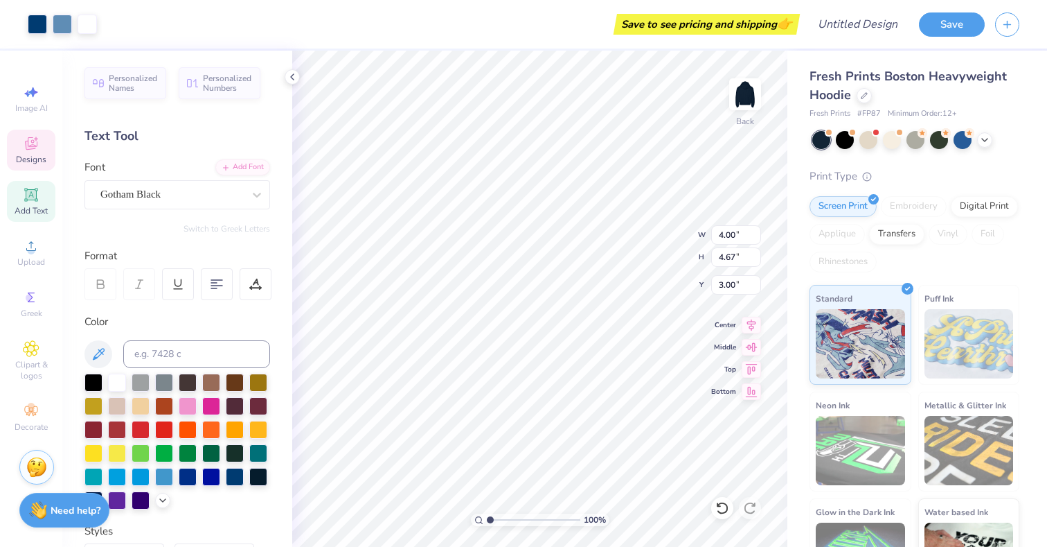
type input "4.00"
type input "4.67"
type input "4.74"
type input "3.70"
type input "4.87"
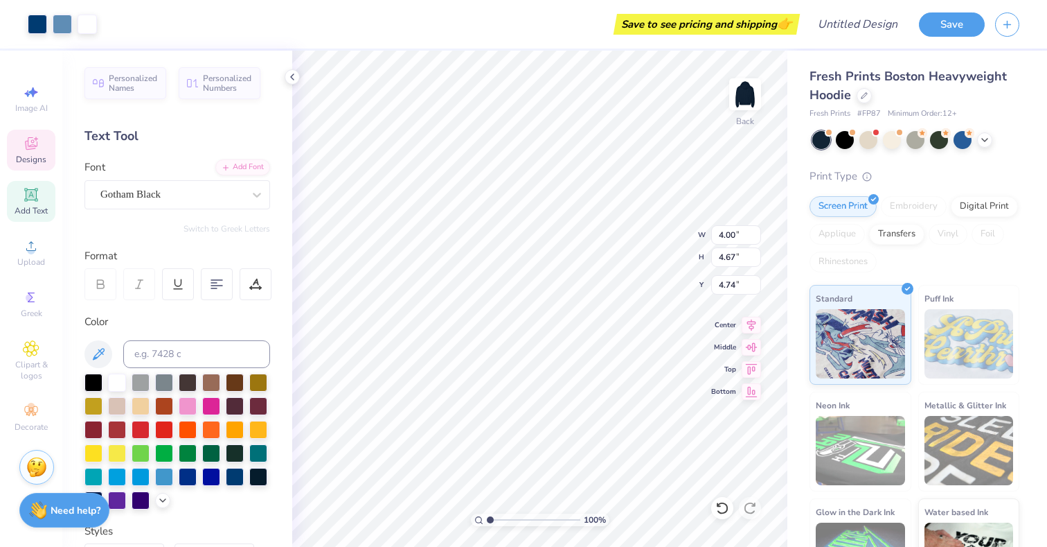
type input "3.17"
type input "3.61"
type input "4.66"
type input "4.96"
type input "4.70"
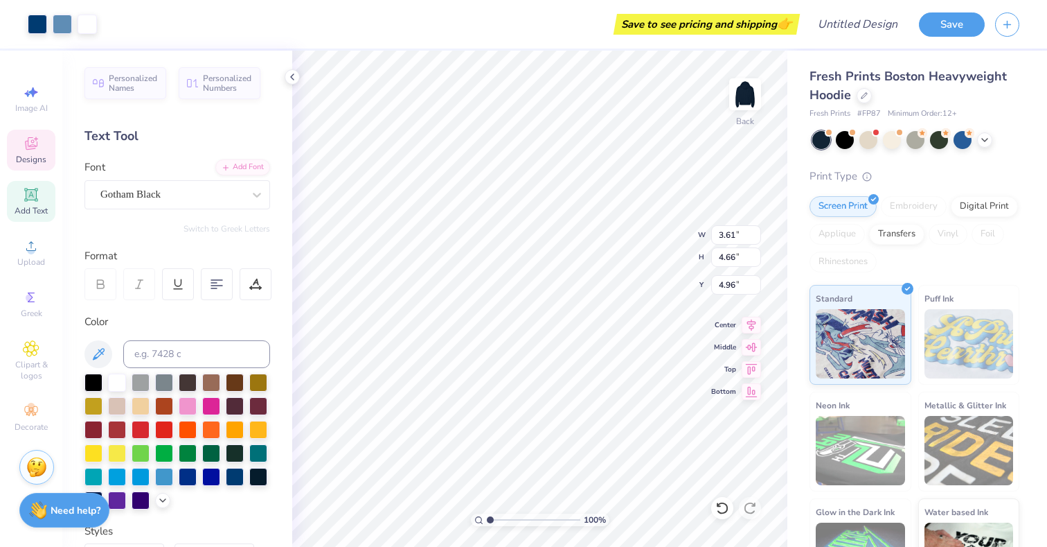
type input "6.06"
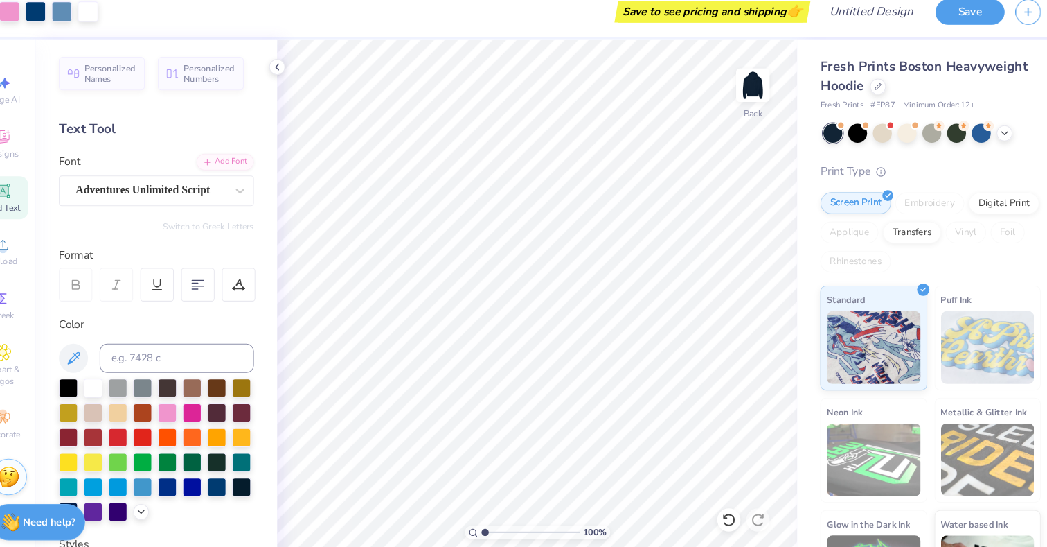
click at [254, 157] on div "Personalized Names Personalized Numbers Text Tool Add Font Font Adventures Unli…" at bounding box center [177, 299] width 230 height 496
click at [253, 168] on div "Add Font" at bounding box center [242, 166] width 55 height 16
click at [175, 346] on input at bounding box center [196, 354] width 147 height 28
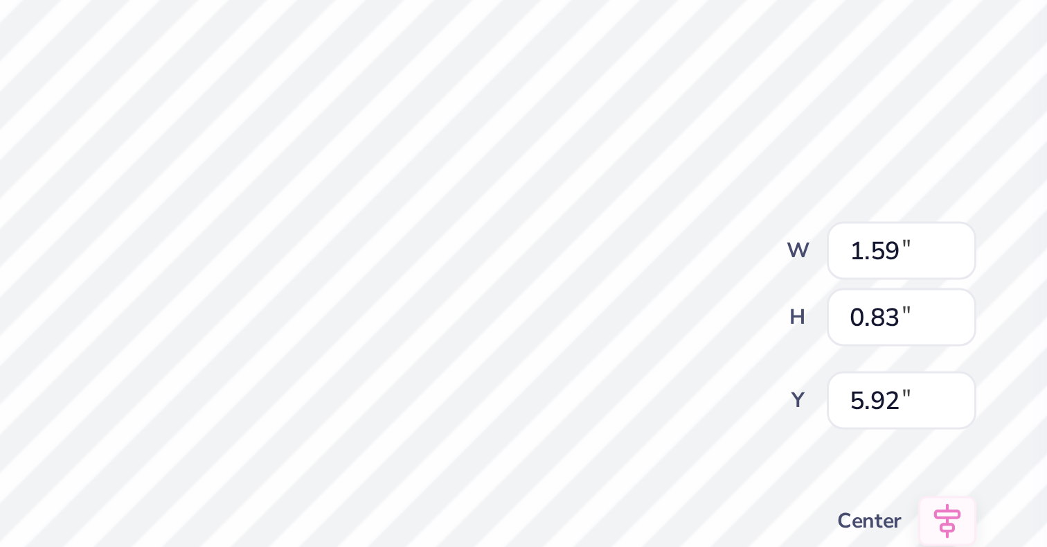
scroll to position [0, 0]
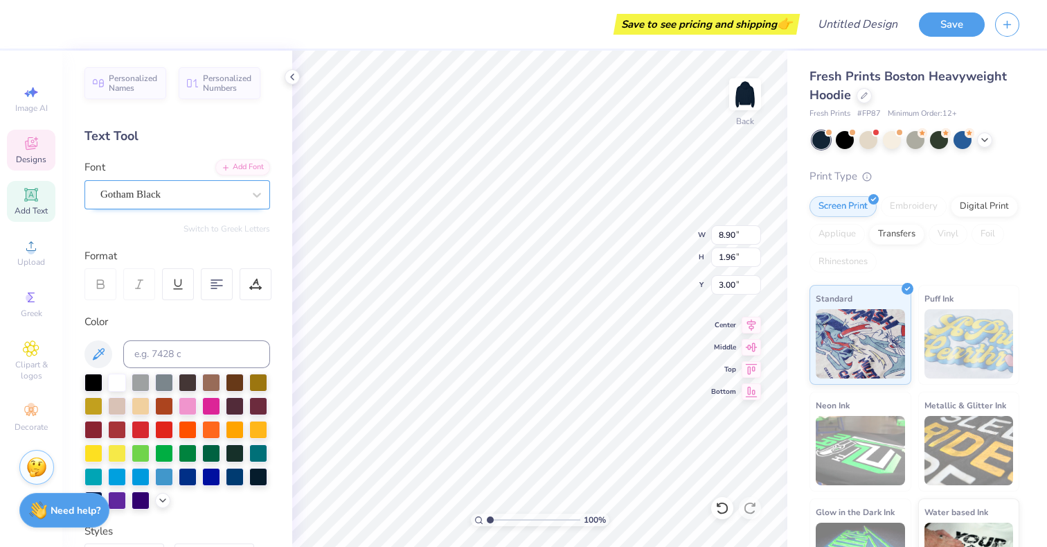
click at [126, 195] on div "Gotham Black" at bounding box center [171, 194] width 145 height 21
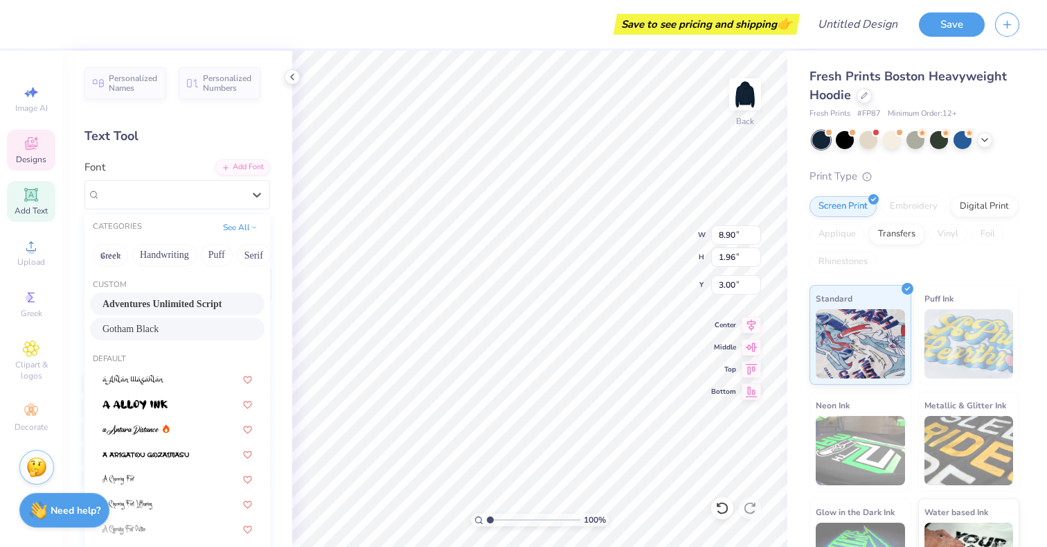
click at [161, 303] on span "Adventures Unlimited Script" at bounding box center [162, 303] width 119 height 15
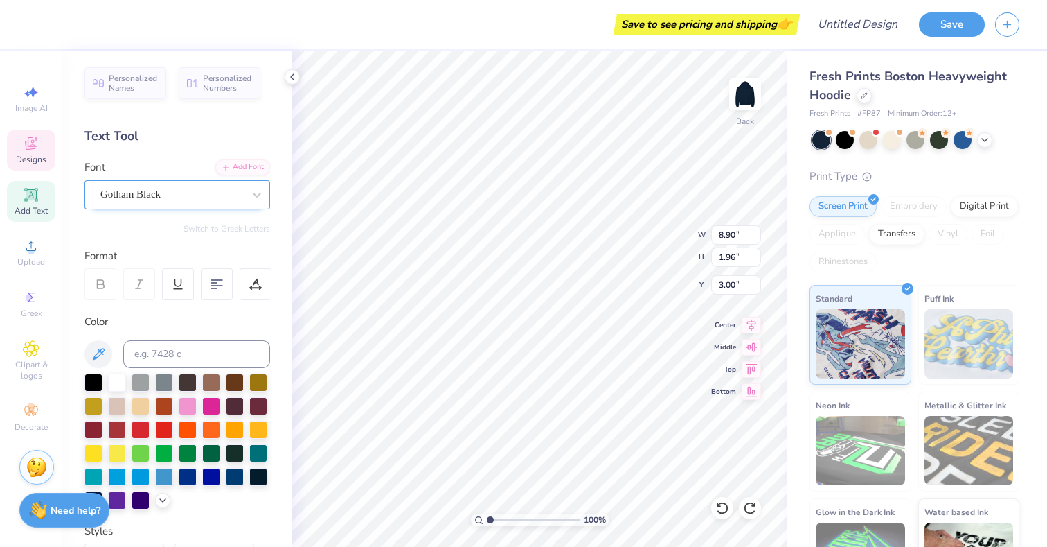
click at [169, 191] on div "Gotham Black" at bounding box center [171, 194] width 145 height 21
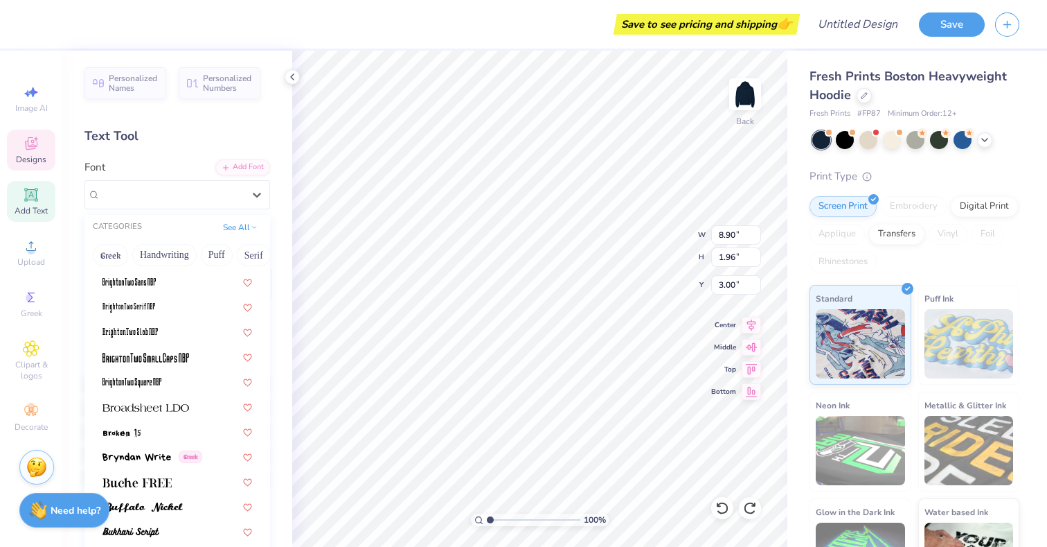
scroll to position [1146, 0]
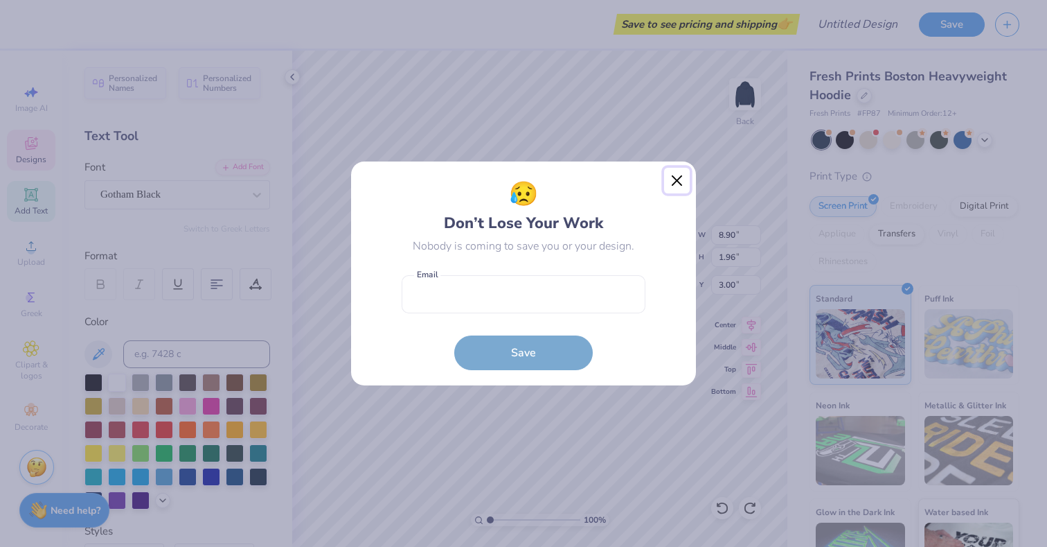
click at [670, 182] on button "Close" at bounding box center [677, 181] width 26 height 26
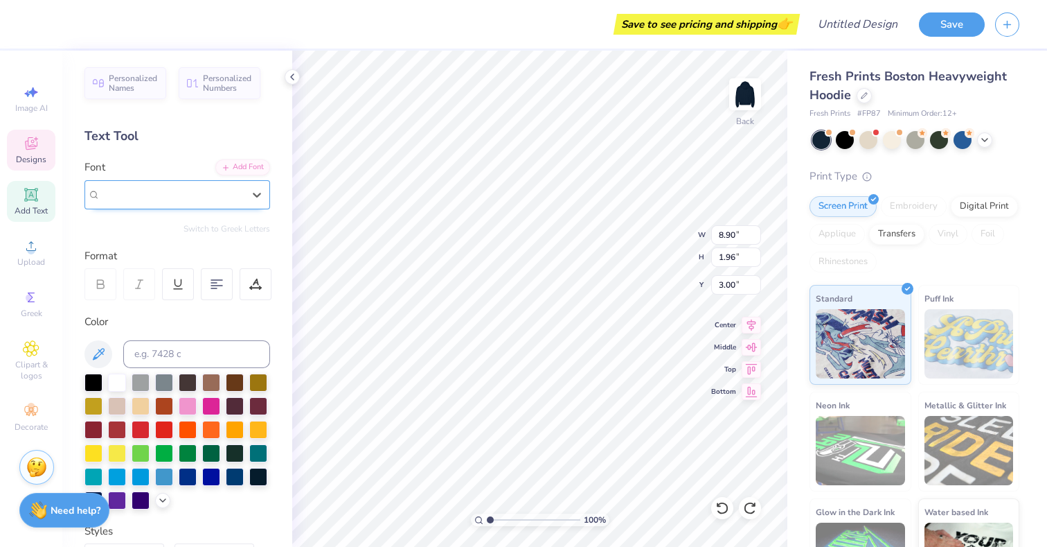
click at [135, 193] on span "Gotham Black" at bounding box center [130, 194] width 60 height 16
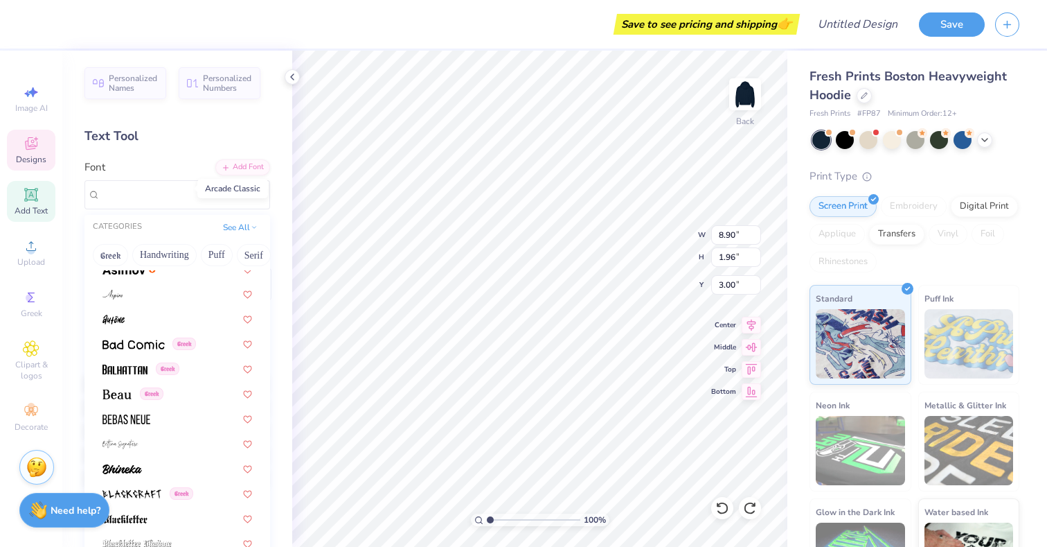
scroll to position [610, 0]
click at [125, 393] on img at bounding box center [117, 394] width 29 height 10
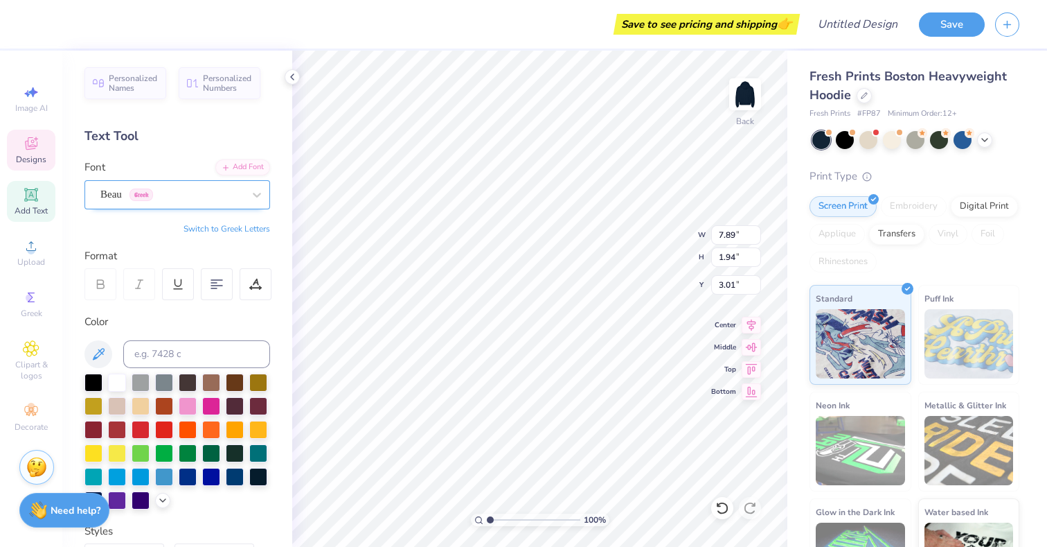
click at [164, 180] on div "Beau Greek" at bounding box center [178, 194] width 186 height 29
click at [146, 191] on div "Gotham Black" at bounding box center [171, 194] width 145 height 21
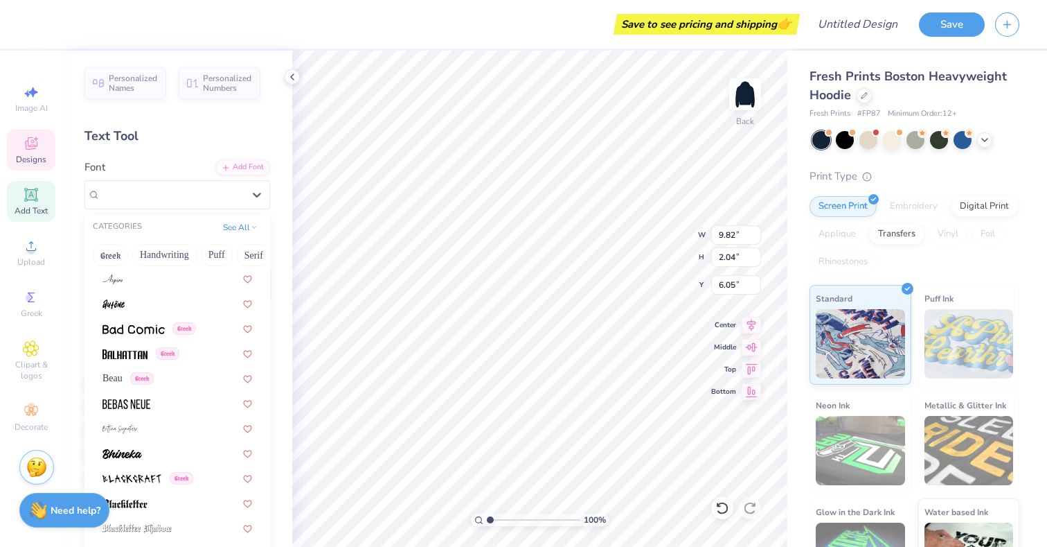
scroll to position [631, 0]
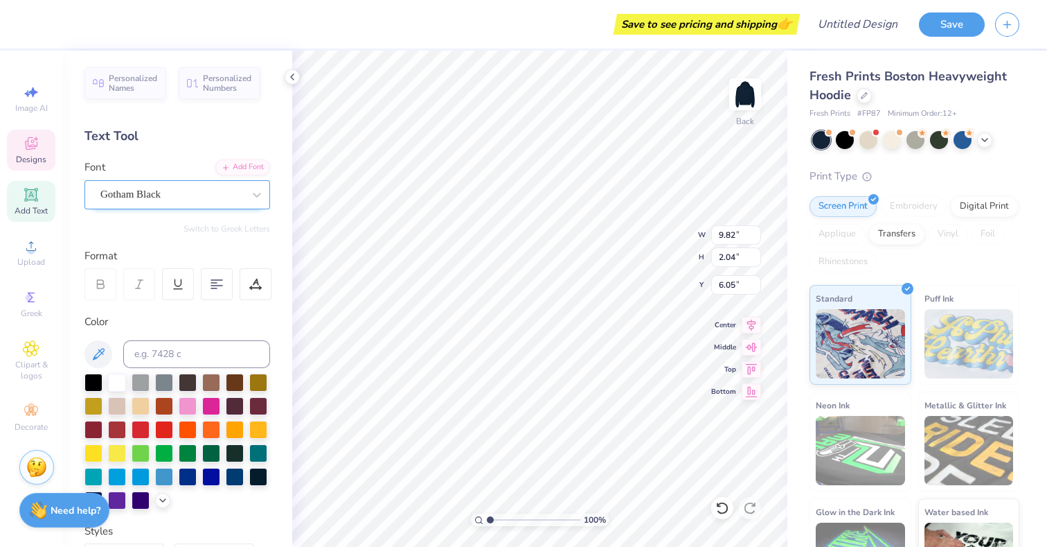
click at [207, 195] on div "Gotham Black" at bounding box center [171, 194] width 145 height 21
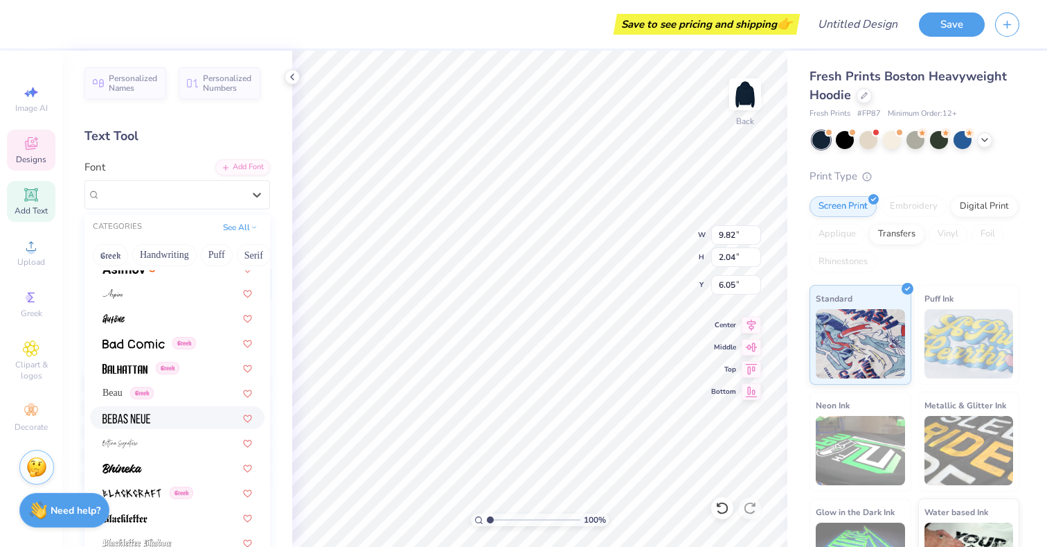
scroll to position [588, 0]
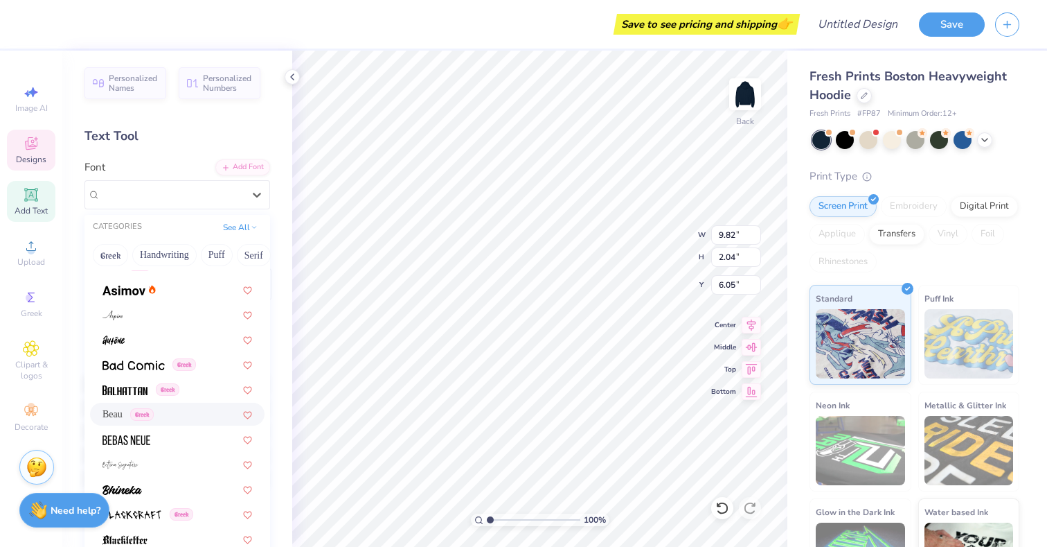
click at [172, 415] on div "Beau Greek" at bounding box center [178, 414] width 150 height 15
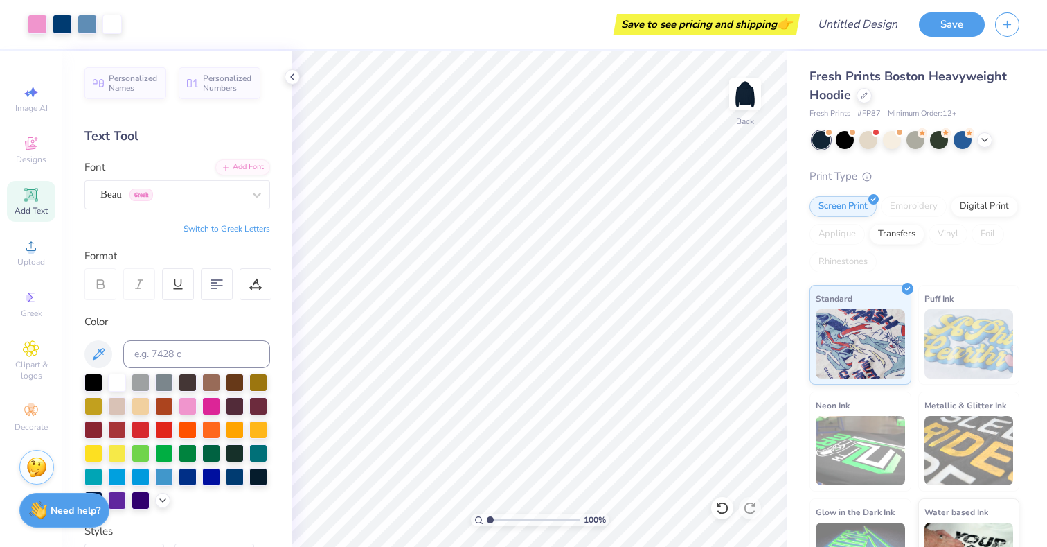
click at [42, 172] on div "Image AI Designs Add Text Upload Greek Clipart & logos Decorate" at bounding box center [31, 258] width 48 height 360
click at [28, 147] on icon at bounding box center [31, 145] width 11 height 9
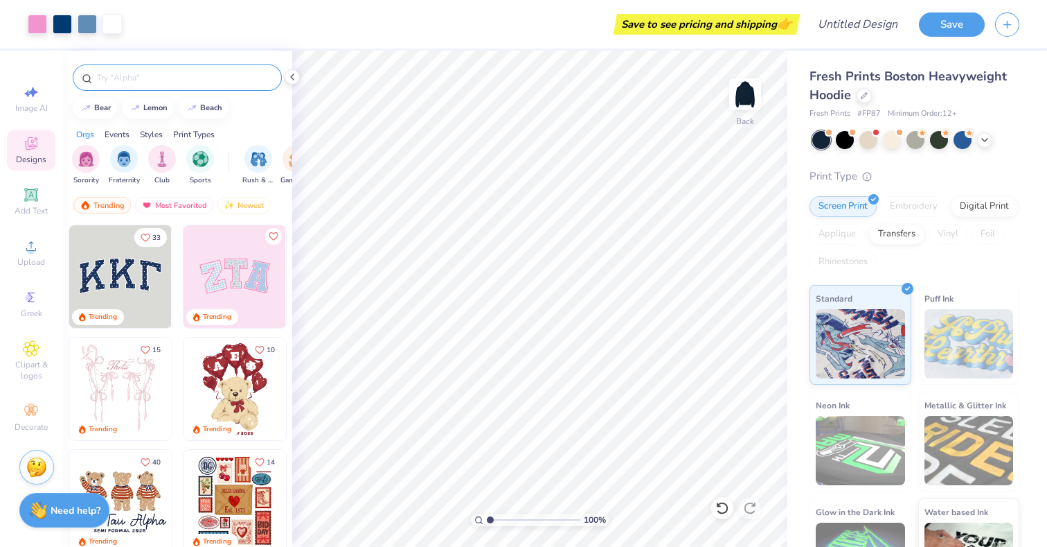
click at [197, 69] on div at bounding box center [177, 77] width 209 height 26
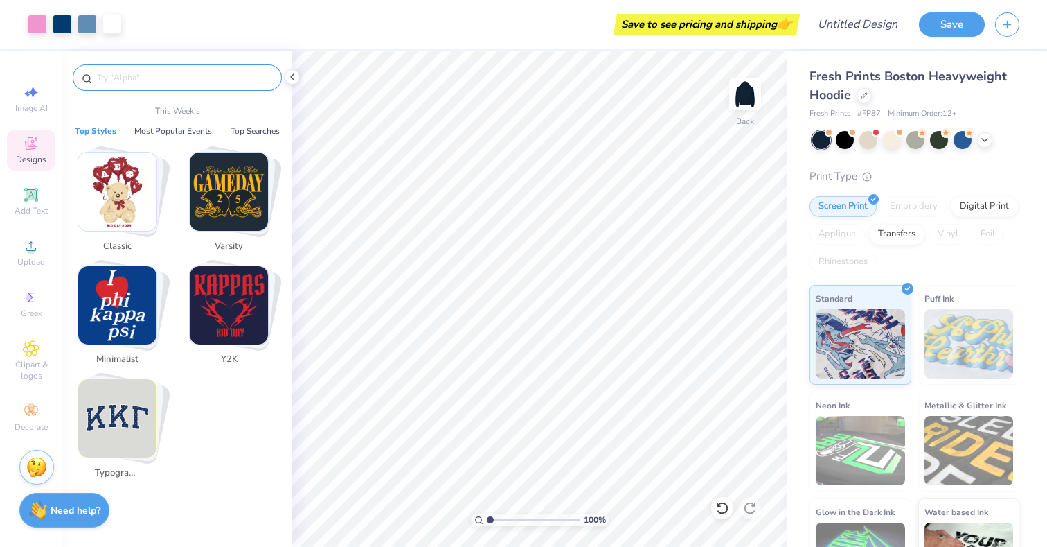
click at [197, 73] on input "text" at bounding box center [184, 78] width 177 height 14
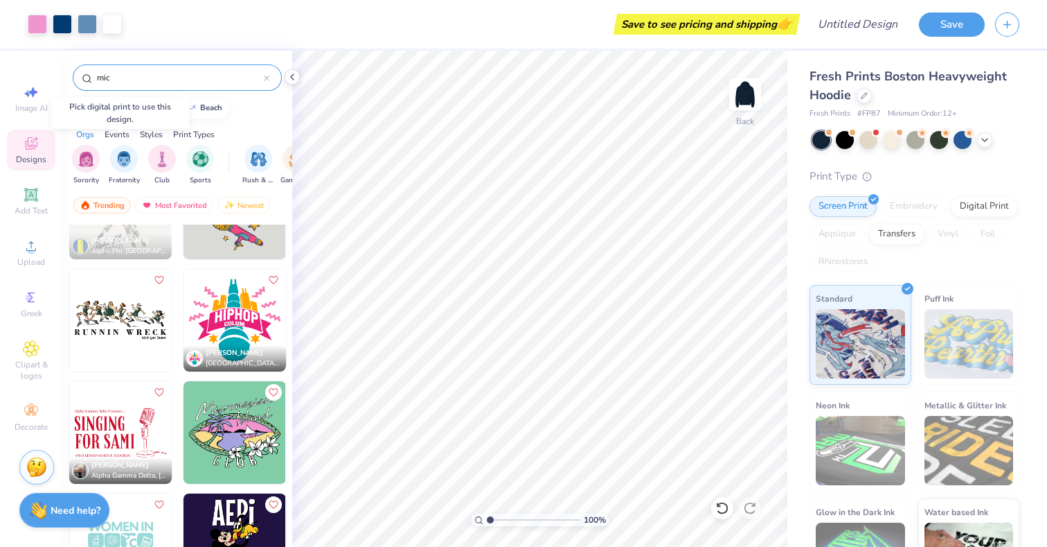
scroll to position [299, 0]
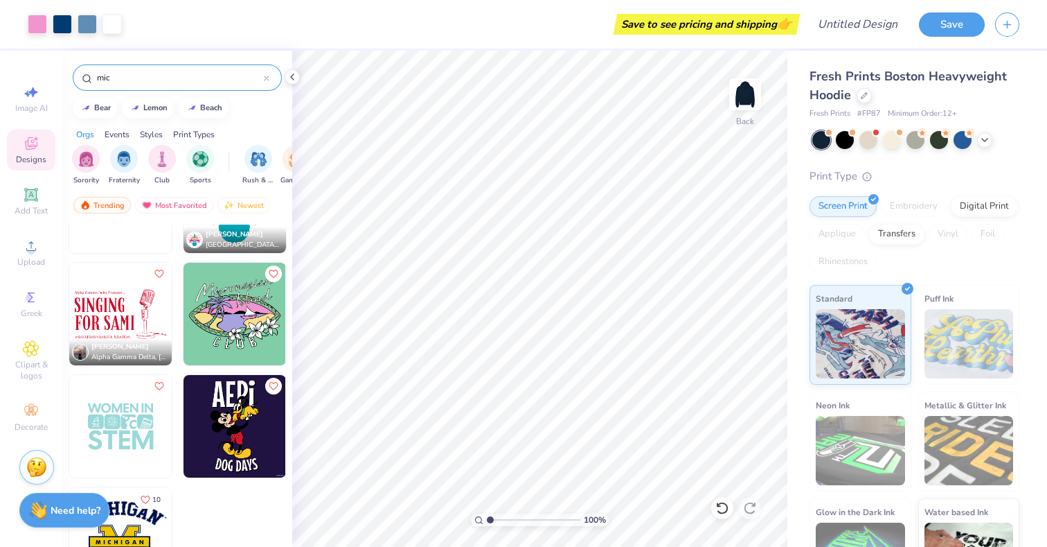
click at [164, 76] on input "mic" at bounding box center [180, 78] width 168 height 14
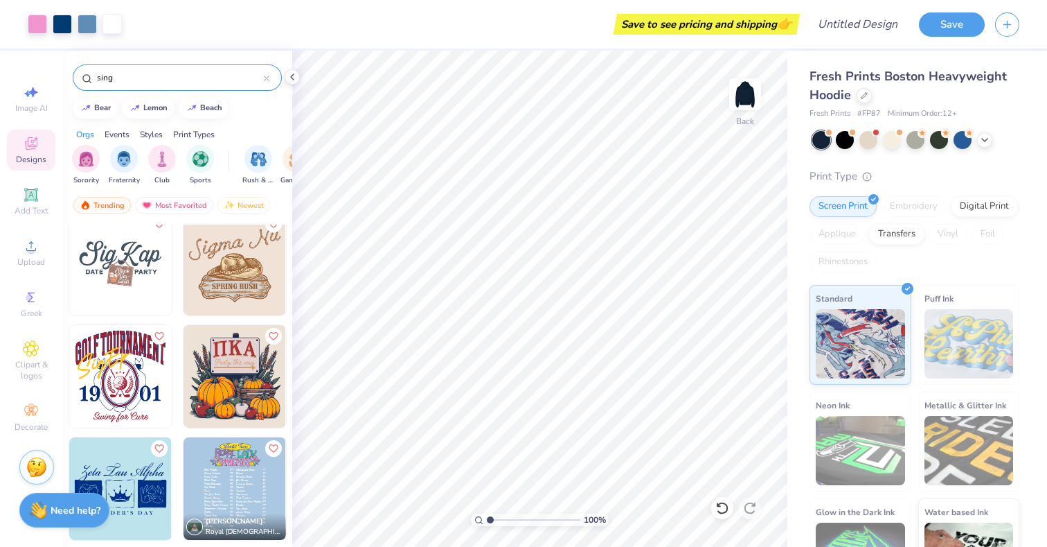
scroll to position [434, 0]
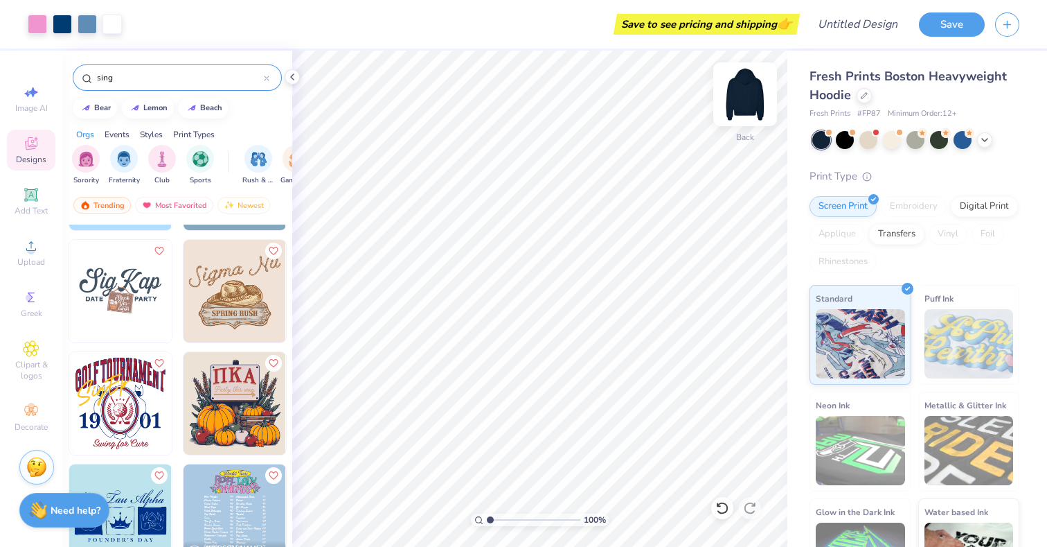
click at [746, 94] on img at bounding box center [745, 93] width 55 height 55
click at [744, 89] on img at bounding box center [745, 93] width 55 height 55
click at [742, 94] on img at bounding box center [745, 93] width 55 height 55
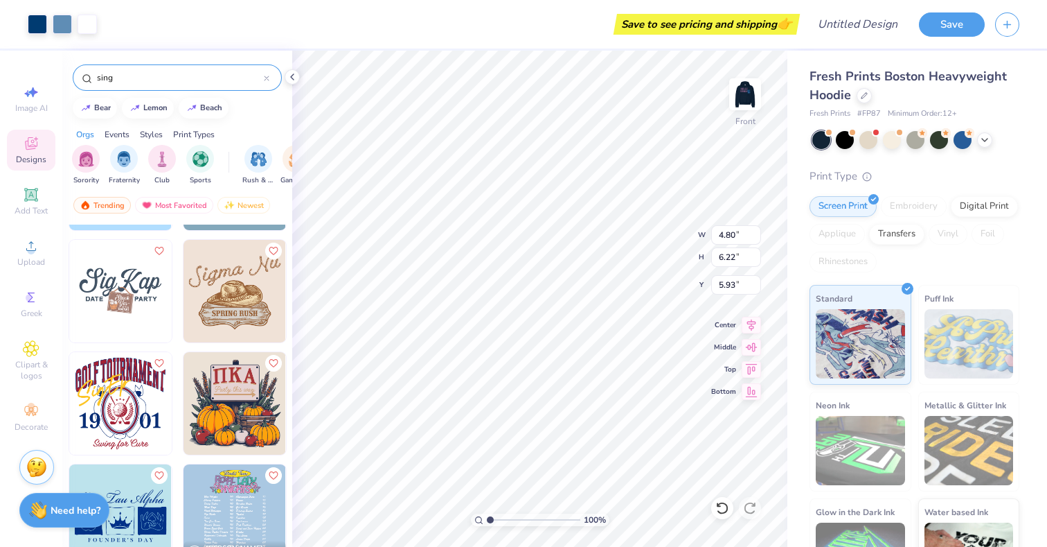
click at [228, 278] on img at bounding box center [235, 291] width 103 height 103
click at [265, 78] on icon at bounding box center [267, 79] width 6 height 6
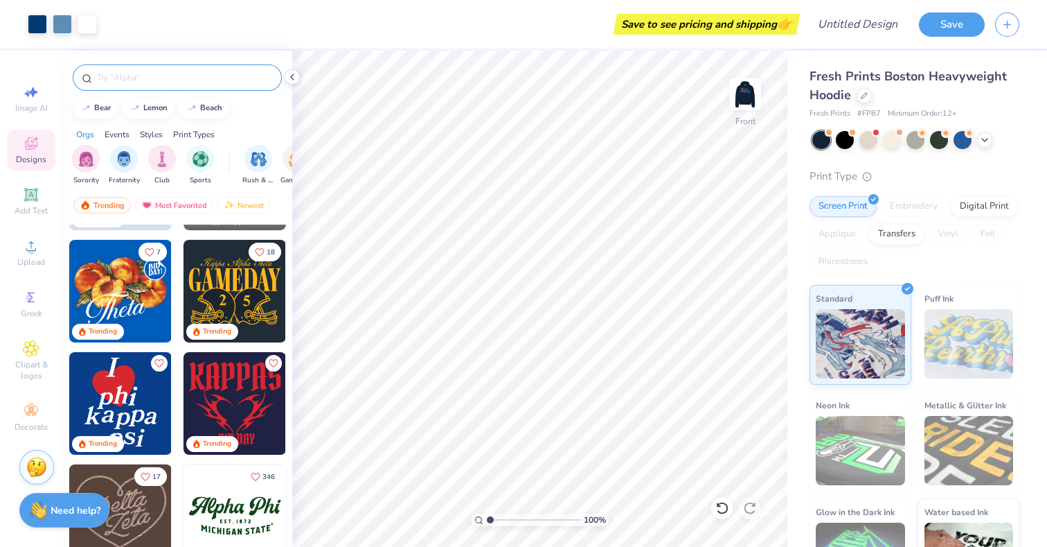
click at [173, 78] on input "text" at bounding box center [184, 78] width 177 height 14
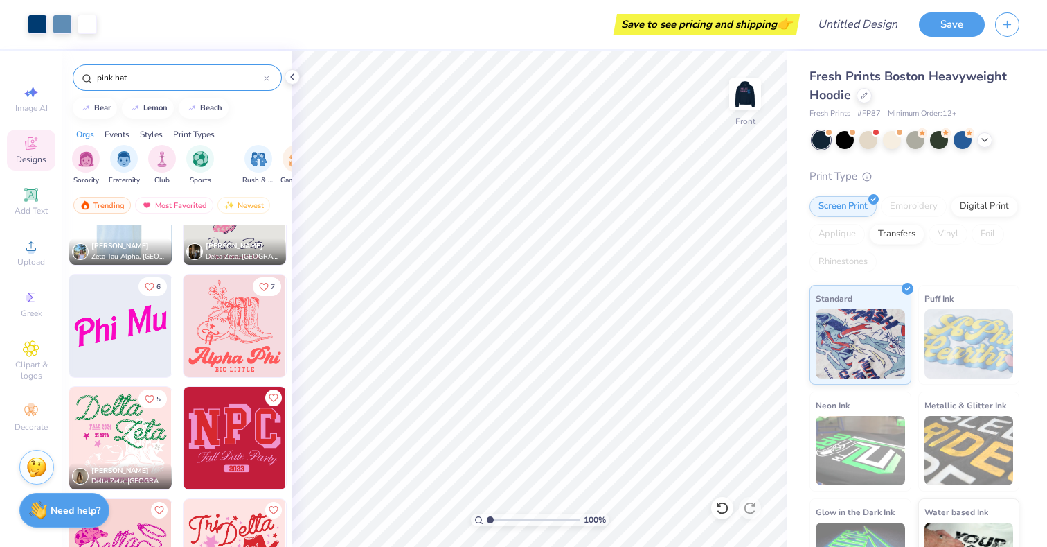
scroll to position [75, 0]
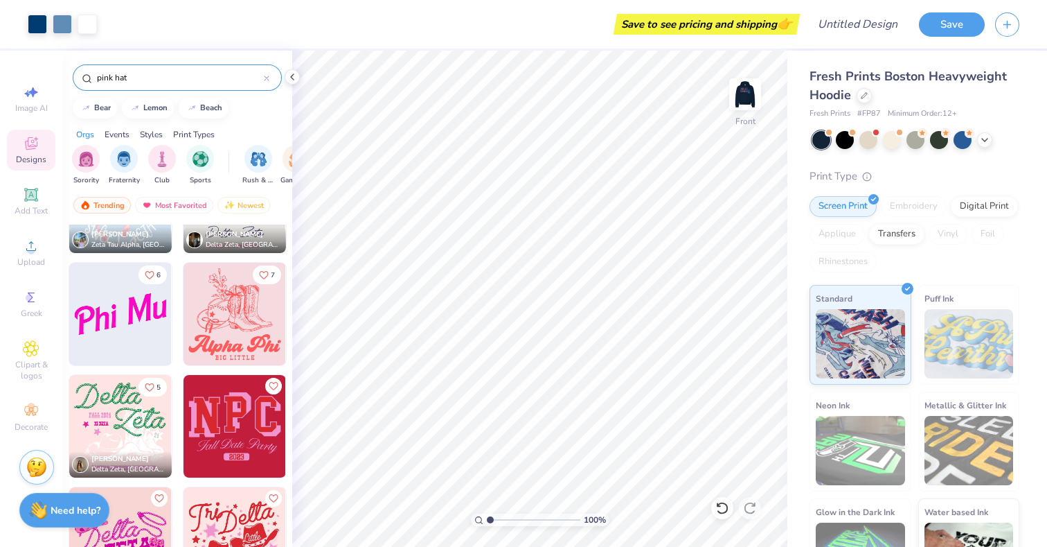
click at [123, 441] on img at bounding box center [120, 426] width 103 height 103
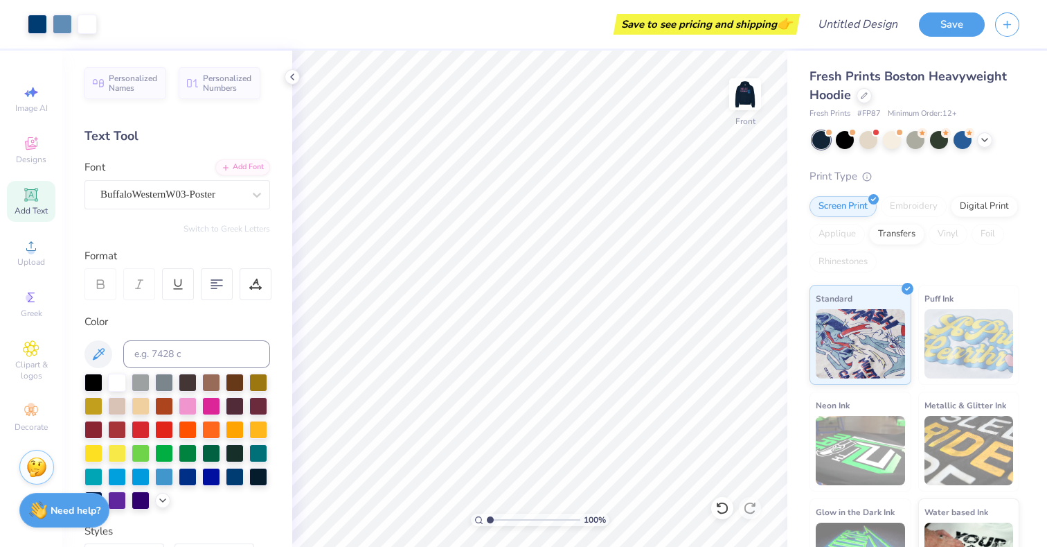
click at [744, 94] on img at bounding box center [745, 94] width 28 height 28
click at [756, 92] on img at bounding box center [745, 93] width 55 height 55
click at [747, 102] on img at bounding box center [745, 94] width 28 height 28
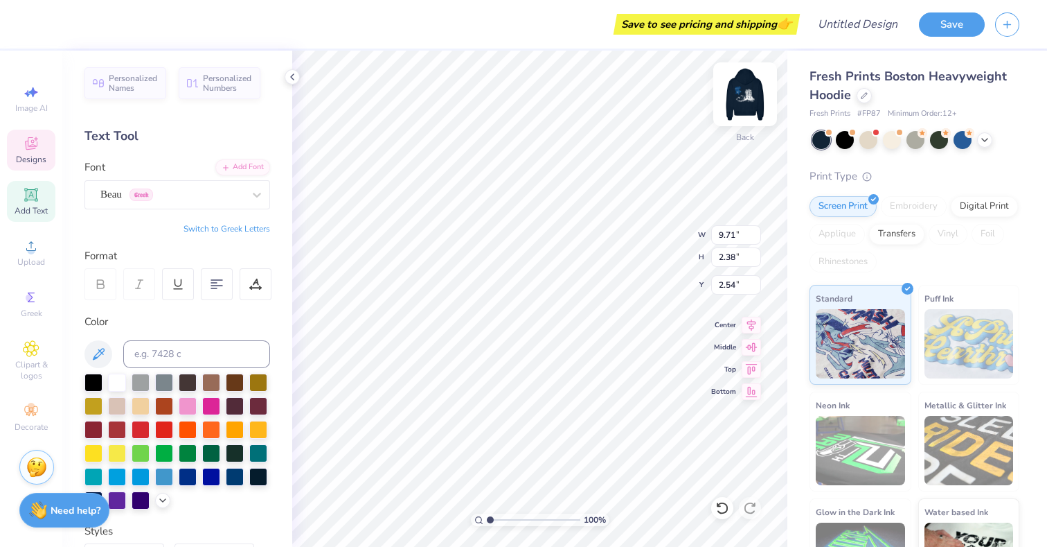
click at [751, 86] on img at bounding box center [745, 93] width 55 height 55
click at [189, 405] on div at bounding box center [188, 405] width 18 height 18
click at [190, 404] on div at bounding box center [188, 405] width 18 height 18
click at [197, 396] on div at bounding box center [188, 405] width 18 height 18
click at [189, 400] on div at bounding box center [188, 406] width 18 height 18
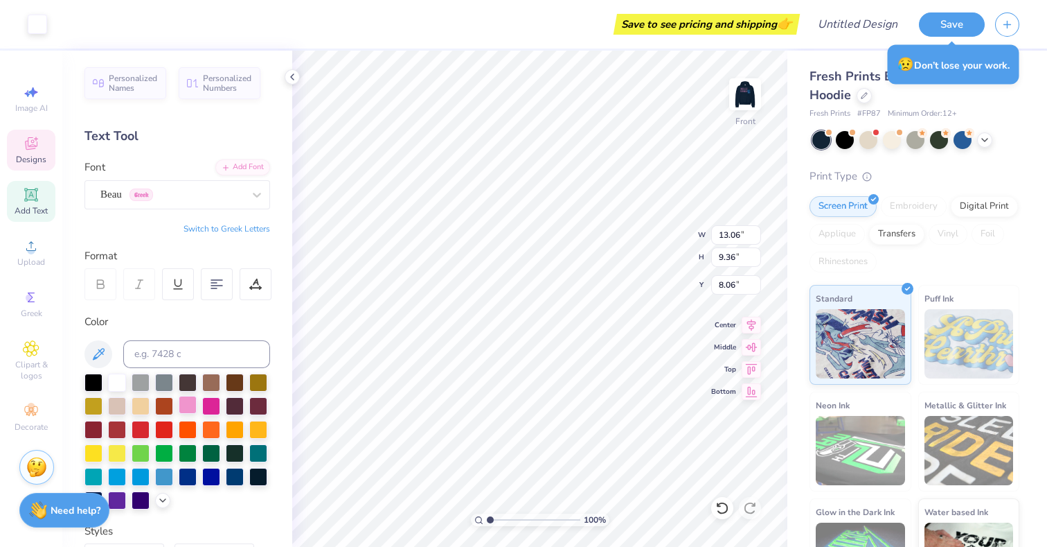
click at [189, 404] on div at bounding box center [188, 405] width 18 height 18
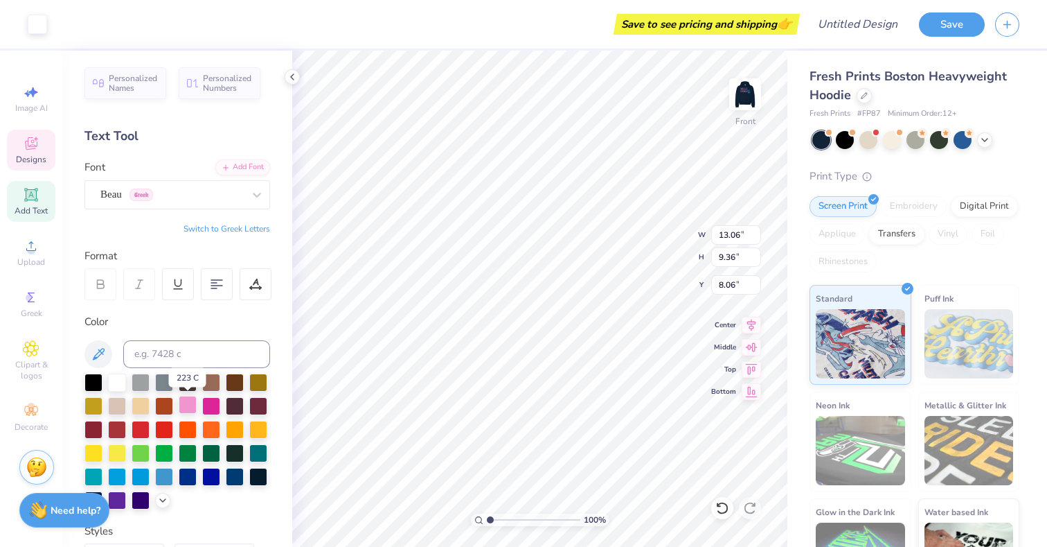
click at [189, 404] on div at bounding box center [188, 405] width 18 height 18
click at [186, 405] on div at bounding box center [188, 405] width 18 height 18
click at [186, 405] on div at bounding box center [188, 406] width 18 height 18
click at [190, 420] on div at bounding box center [188, 428] width 18 height 18
click at [188, 408] on div at bounding box center [188, 405] width 18 height 18
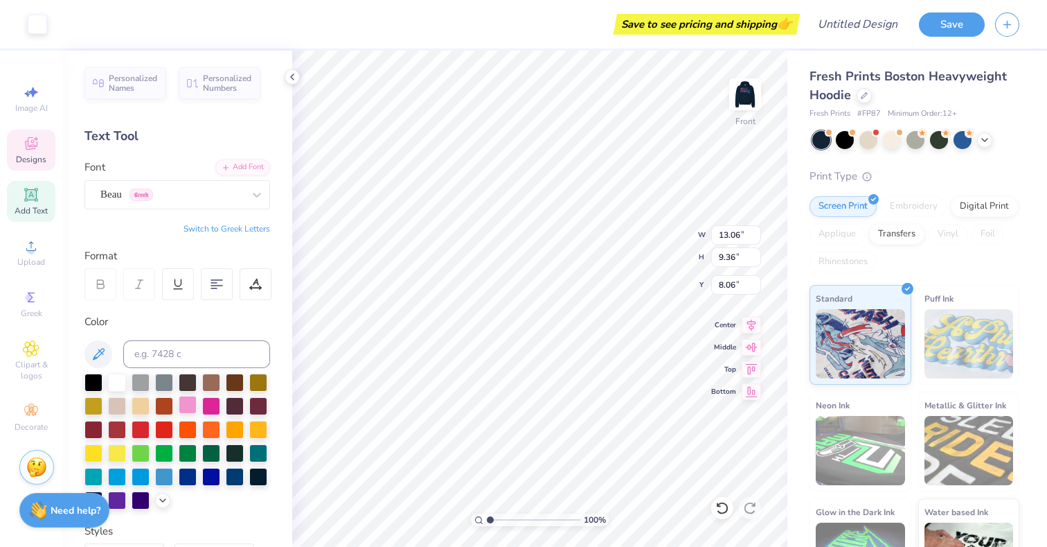
click at [188, 400] on div at bounding box center [188, 405] width 18 height 18
